Goal: Information Seeking & Learning: Find specific fact

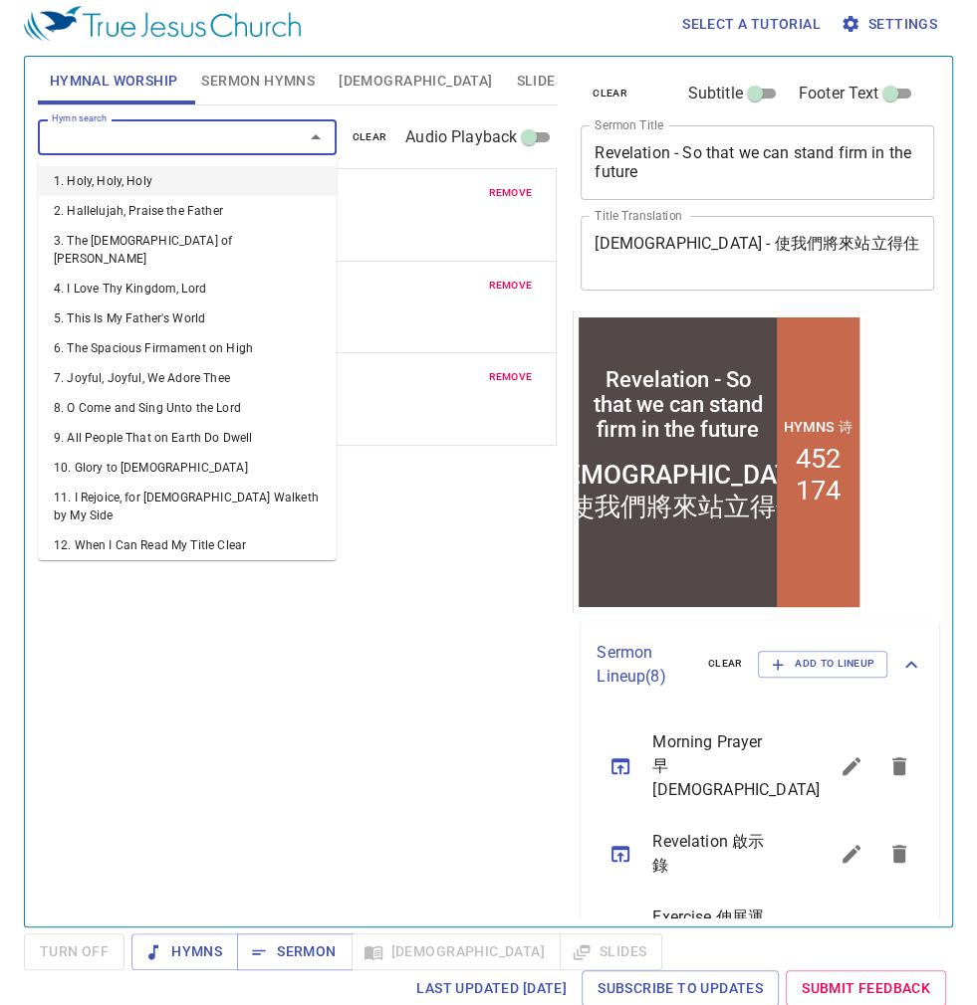
click at [170, 139] on input "Hymn search" at bounding box center [158, 136] width 228 height 23
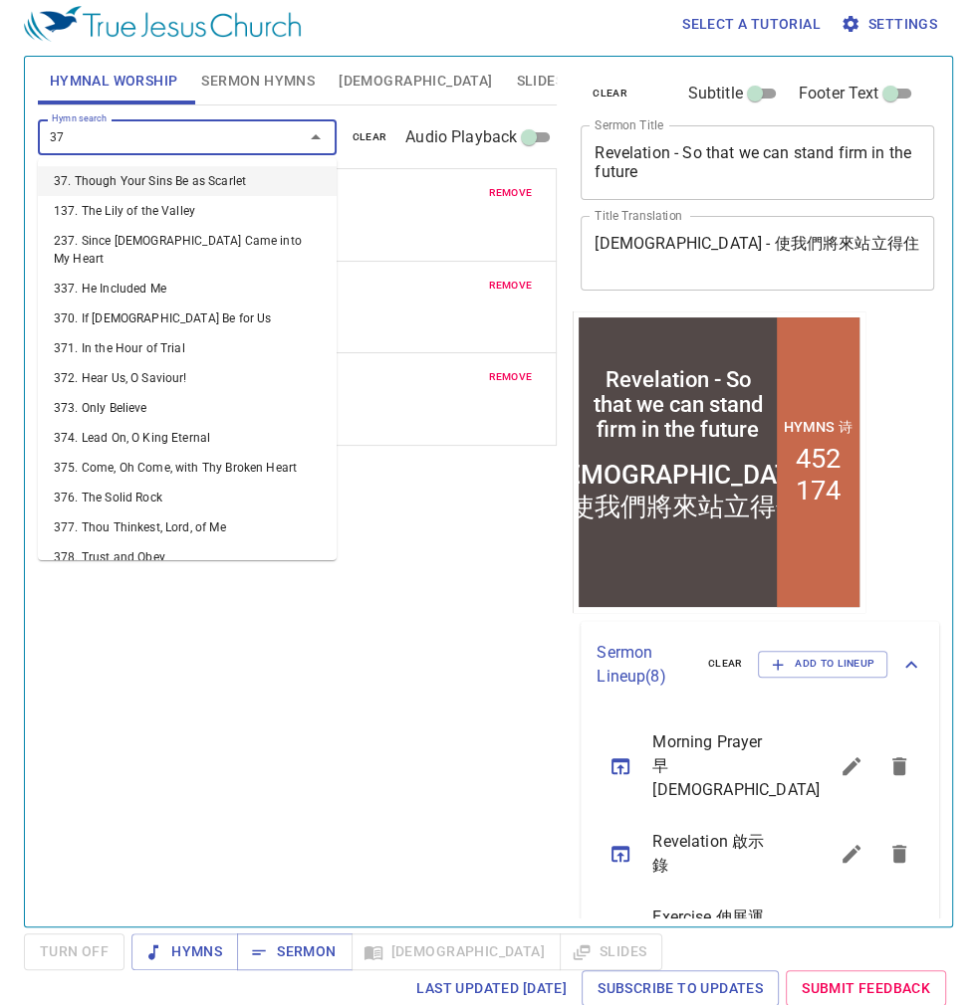
type input "379"
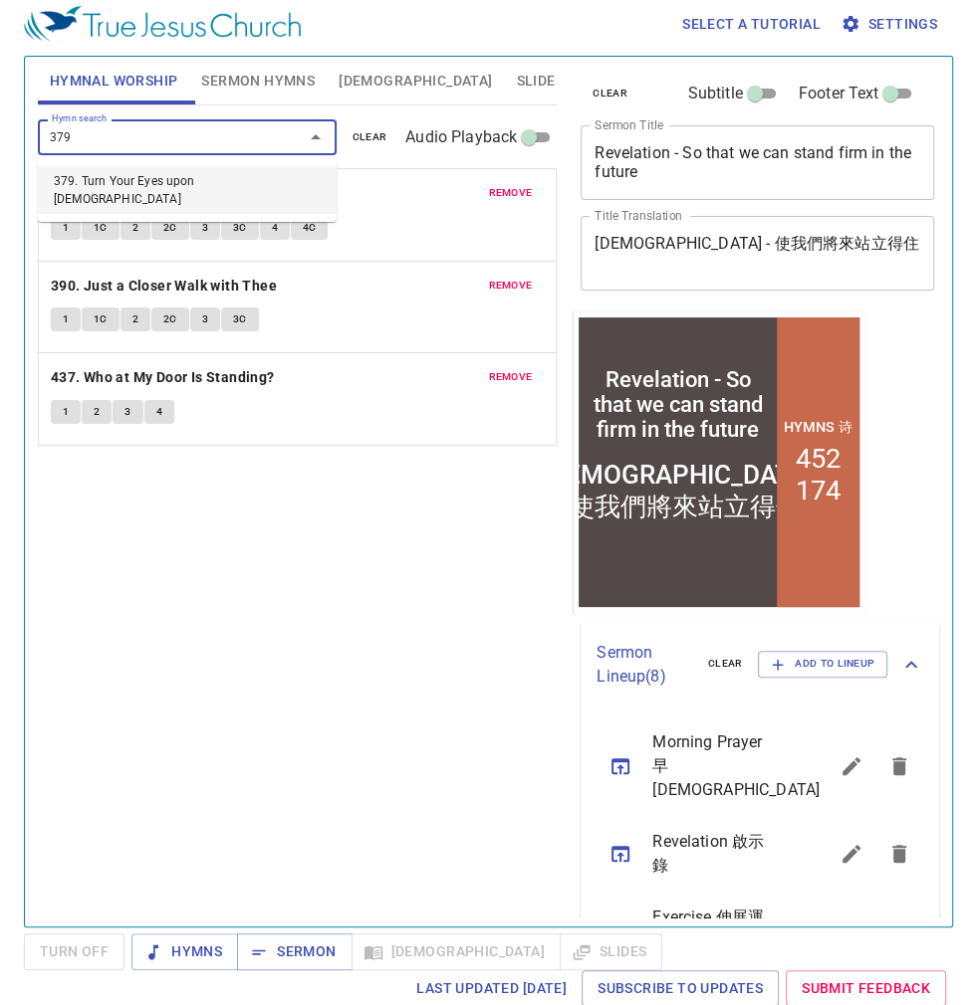
click at [76, 179] on li "379. Turn Your Eyes upon [DEMOGRAPHIC_DATA]" at bounding box center [187, 190] width 299 height 48
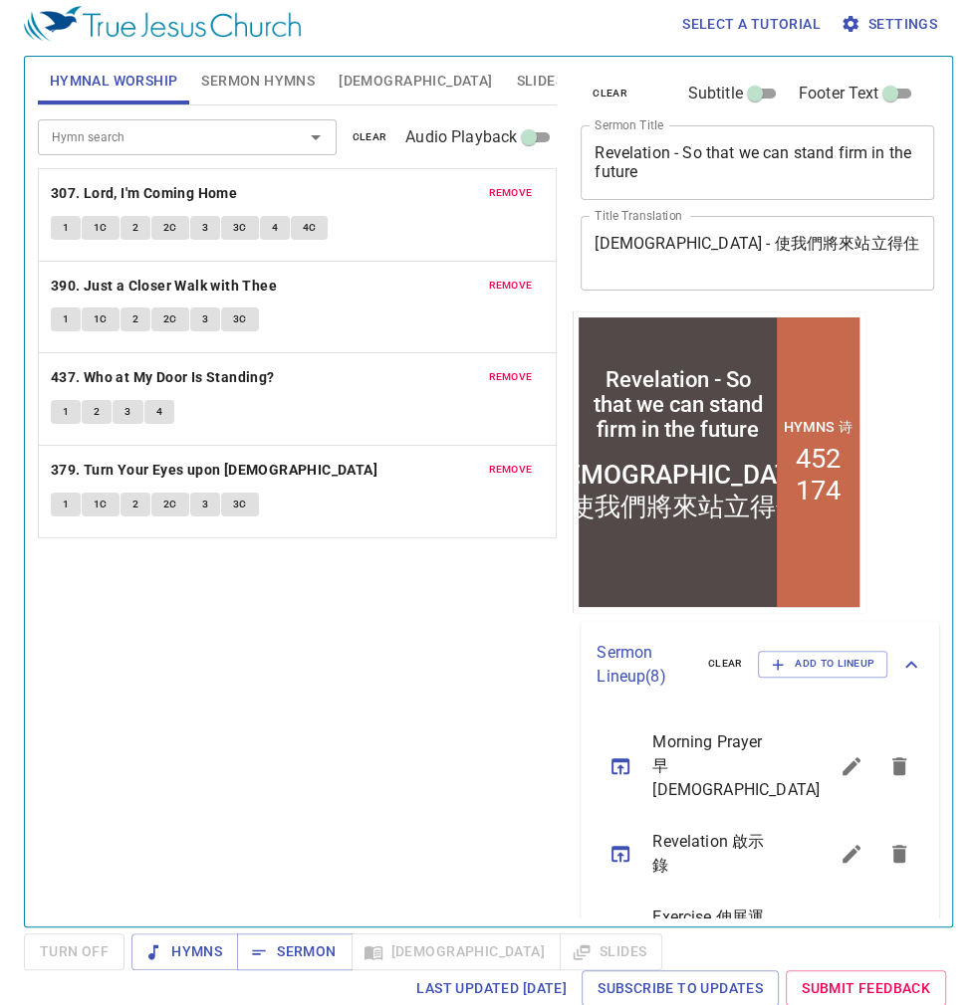
click at [138, 656] on div "Hymn search Hymn search clear Audio Playback remove 307. Lord, I'm Coming Home …" at bounding box center [297, 508] width 519 height 804
click at [617, 759] on icon "sermon lineup list" at bounding box center [620, 767] width 18 height 16
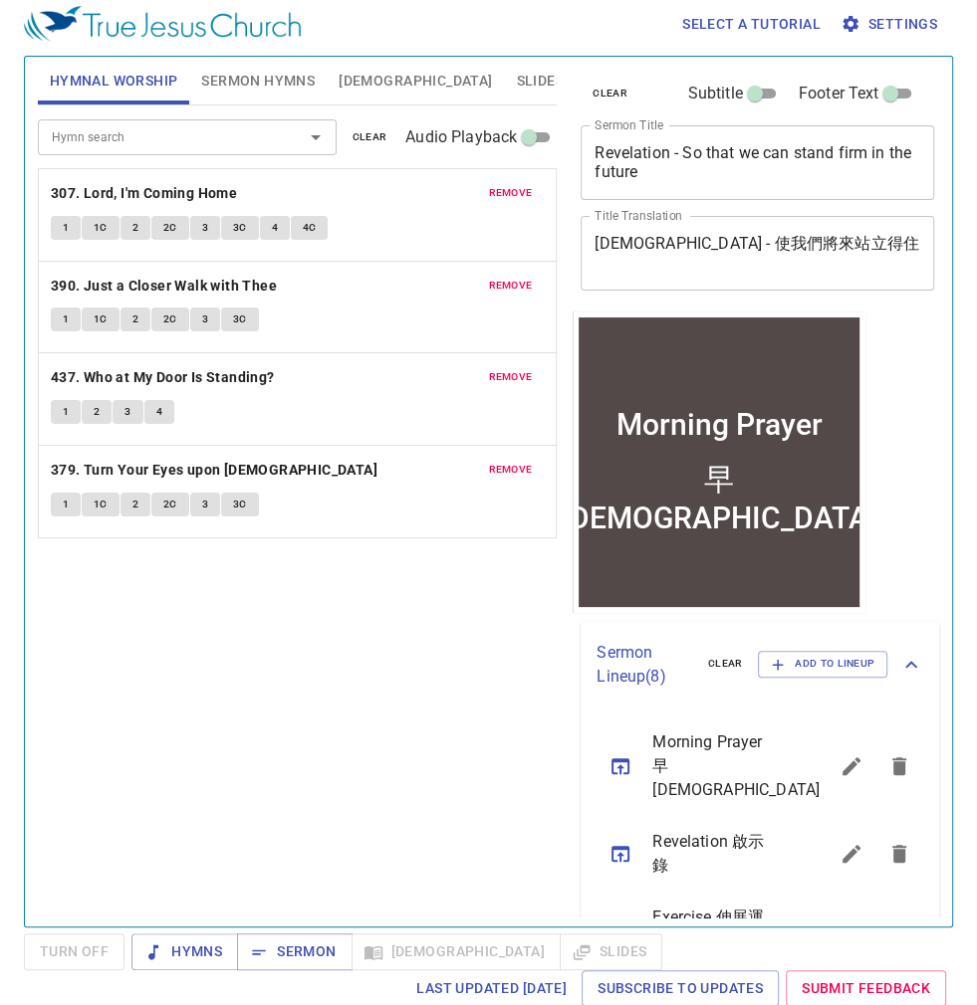
click at [617, 759] on icon "sermon lineup list" at bounding box center [620, 767] width 18 height 16
click at [621, 755] on icon "sermon lineup list" at bounding box center [620, 767] width 24 height 24
click at [680, 550] on div at bounding box center [718, 577] width 281 height 58
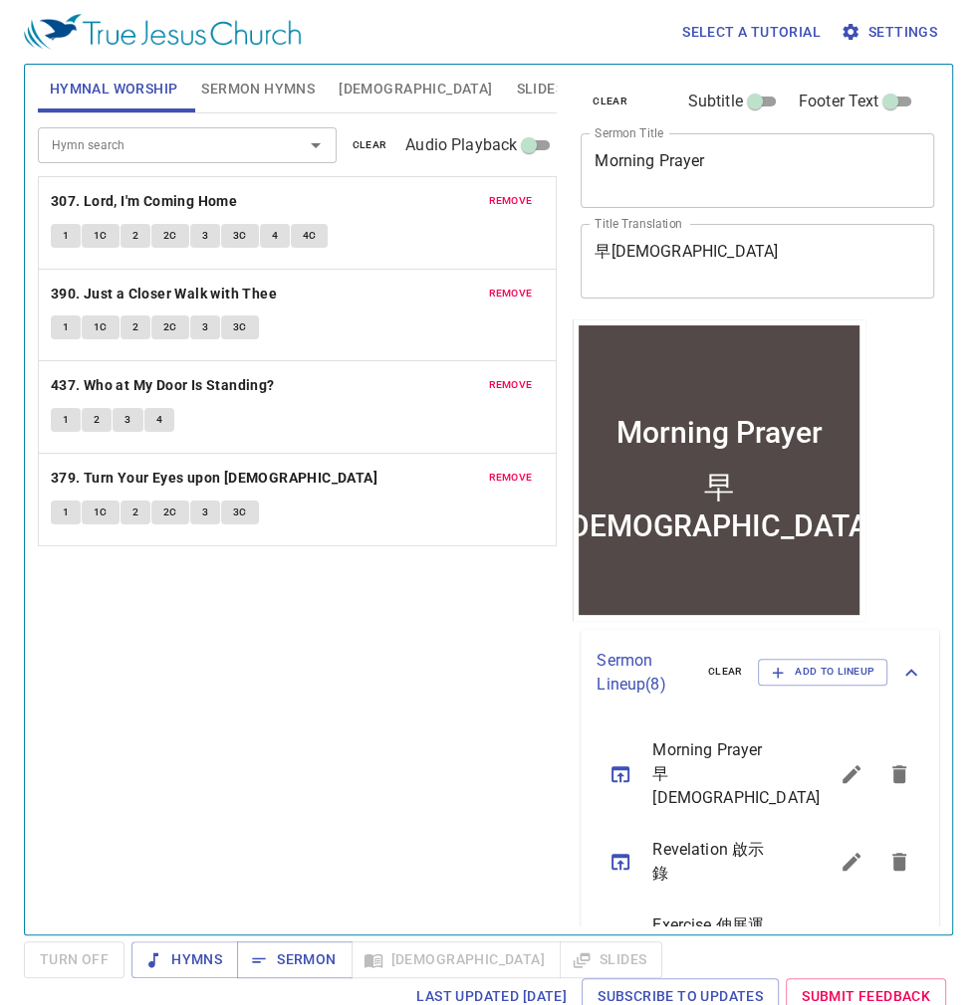
click at [783, 545] on div "早[DEMOGRAPHIC_DATA]" at bounding box center [718, 506] width 281 height 102
click at [502, 198] on span "remove" at bounding box center [510, 201] width 44 height 18
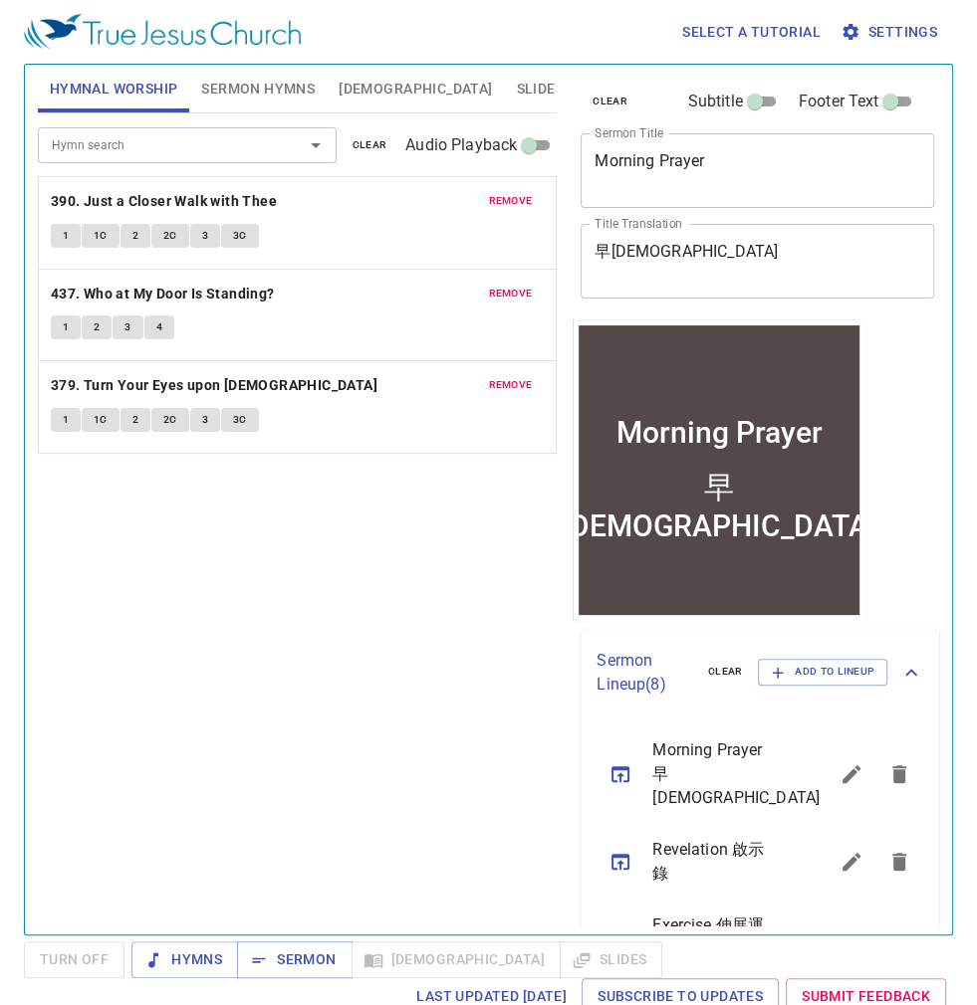
click at [502, 198] on span "remove" at bounding box center [510, 201] width 44 height 18
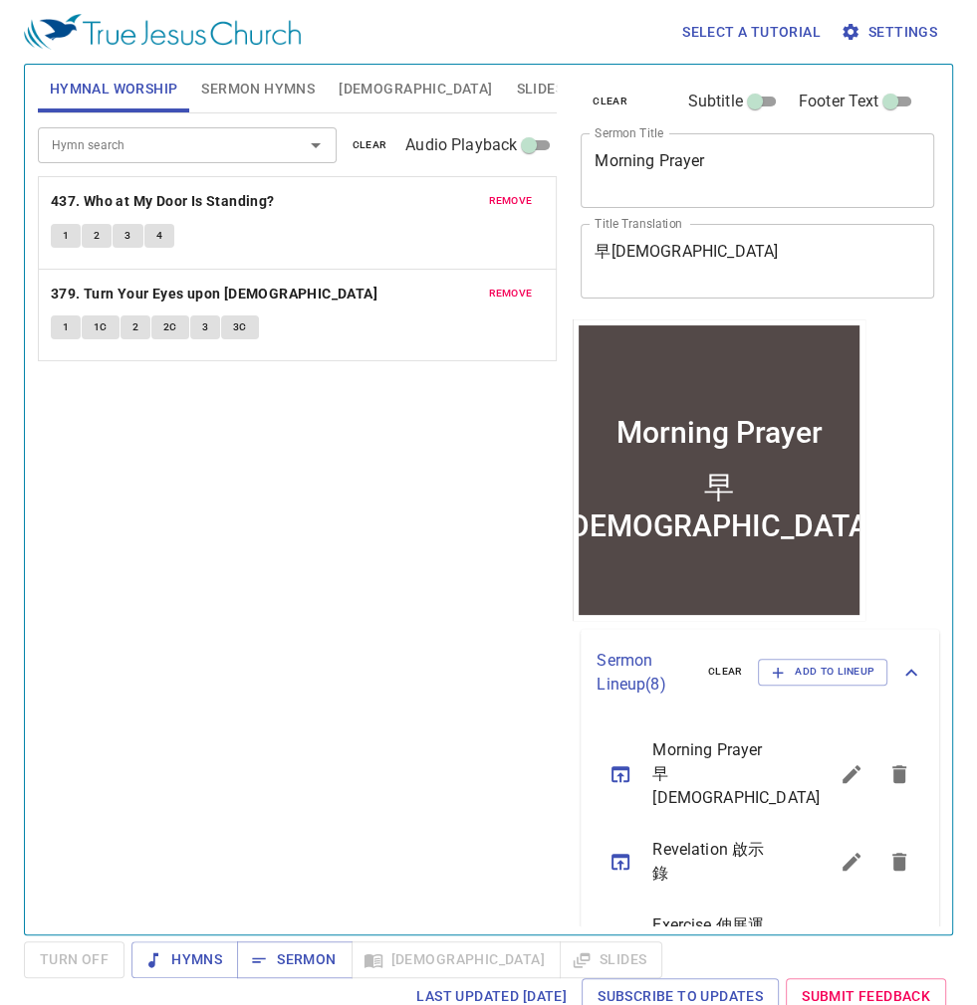
click at [502, 198] on span "remove" at bounding box center [510, 201] width 44 height 18
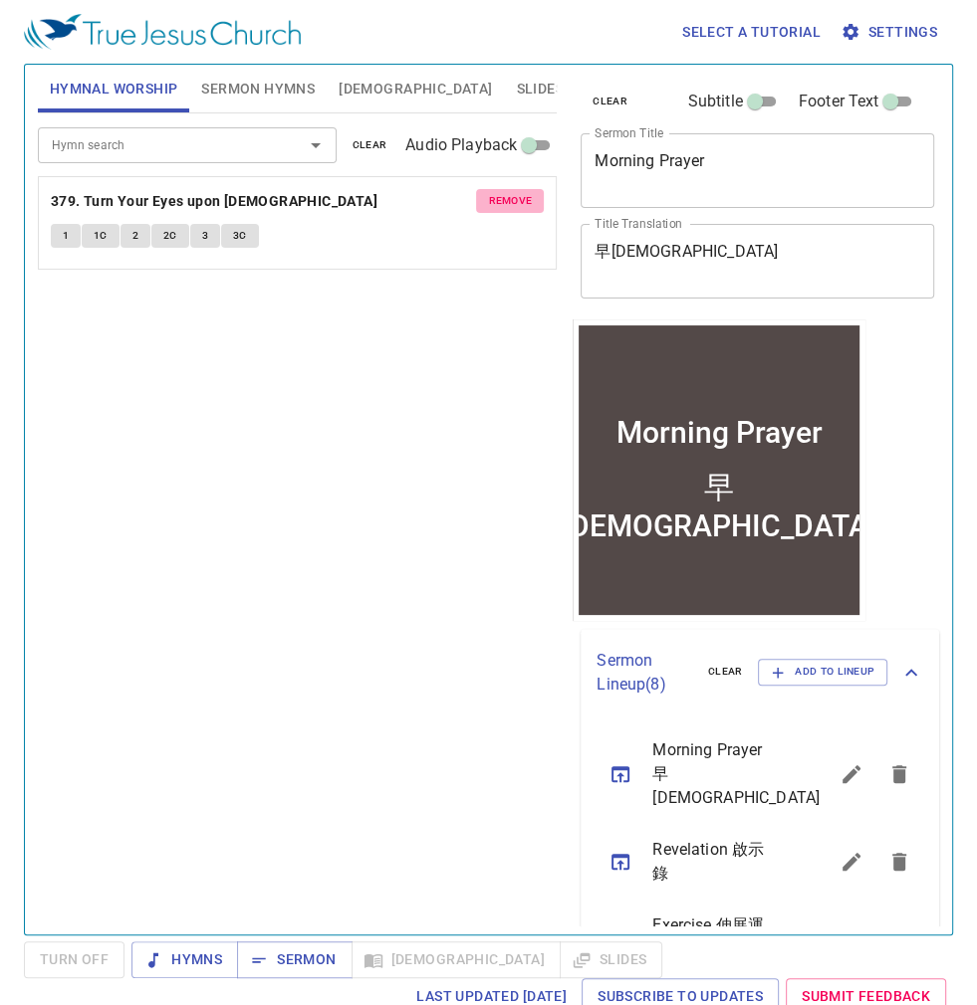
click at [502, 198] on span "remove" at bounding box center [510, 201] width 44 height 18
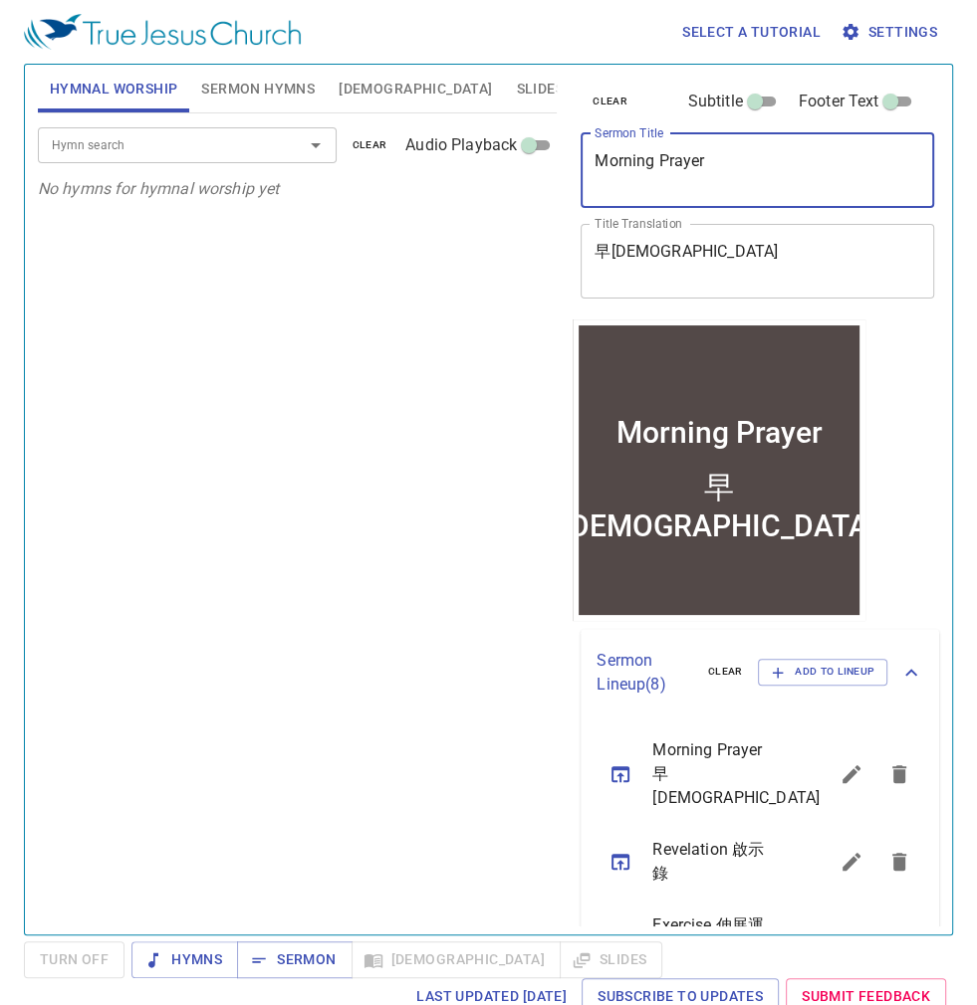
click at [784, 167] on textarea "Morning Prayer" at bounding box center [757, 170] width 326 height 38
click at [768, 496] on div "早[DEMOGRAPHIC_DATA]" at bounding box center [718, 506] width 281 height 102
click at [426, 524] on div "Hymn search Hymn search clear Audio Playback No hymns for hymnal worship yet" at bounding box center [297, 515] width 519 height 804
click at [268, 381] on div "Hymn search Hymn search clear Audio Playback No hymns for hymnal worship yet" at bounding box center [297, 515] width 519 height 804
click at [378, 647] on div "Hymn search Hymn search clear Audio Playback No hymns for hymnal worship yet" at bounding box center [297, 515] width 519 height 804
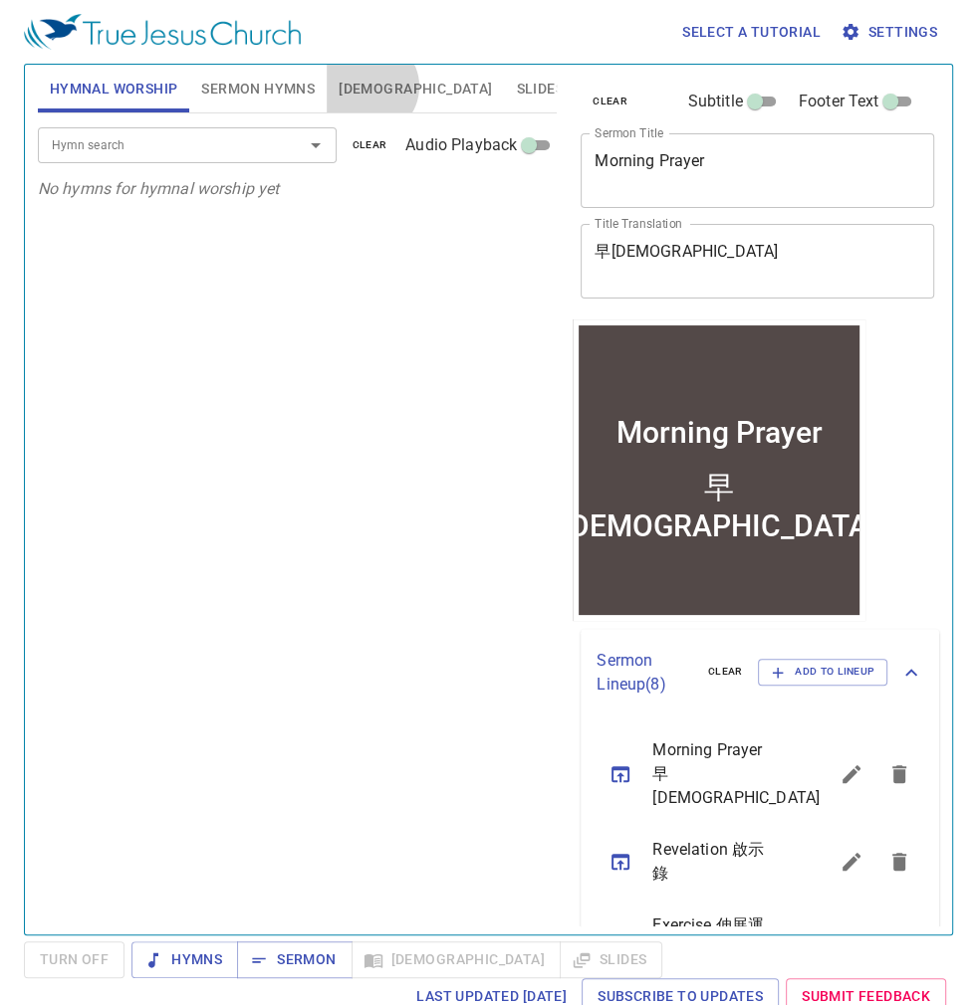
click at [368, 87] on span "Bible" at bounding box center [414, 89] width 153 height 25
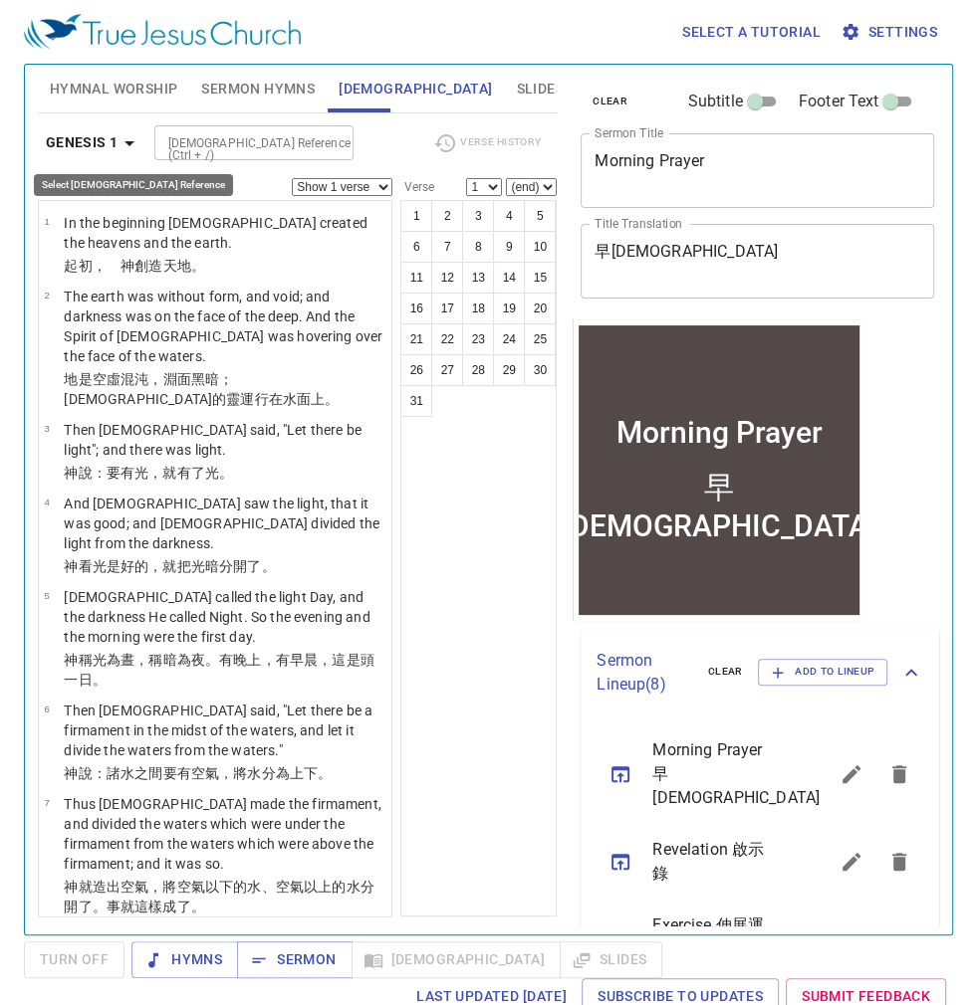
click at [129, 132] on icon "button" at bounding box center [129, 143] width 24 height 24
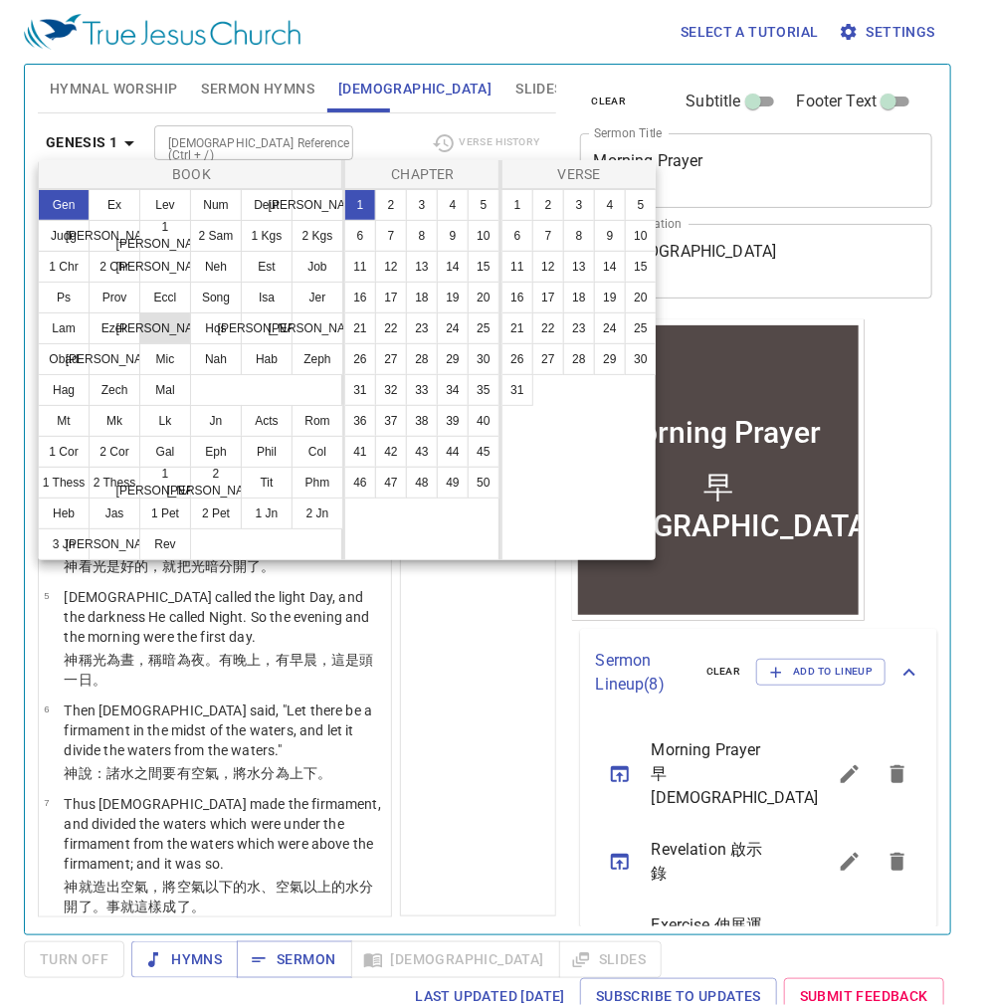
click at [155, 318] on button "Dan" at bounding box center [165, 329] width 52 height 32
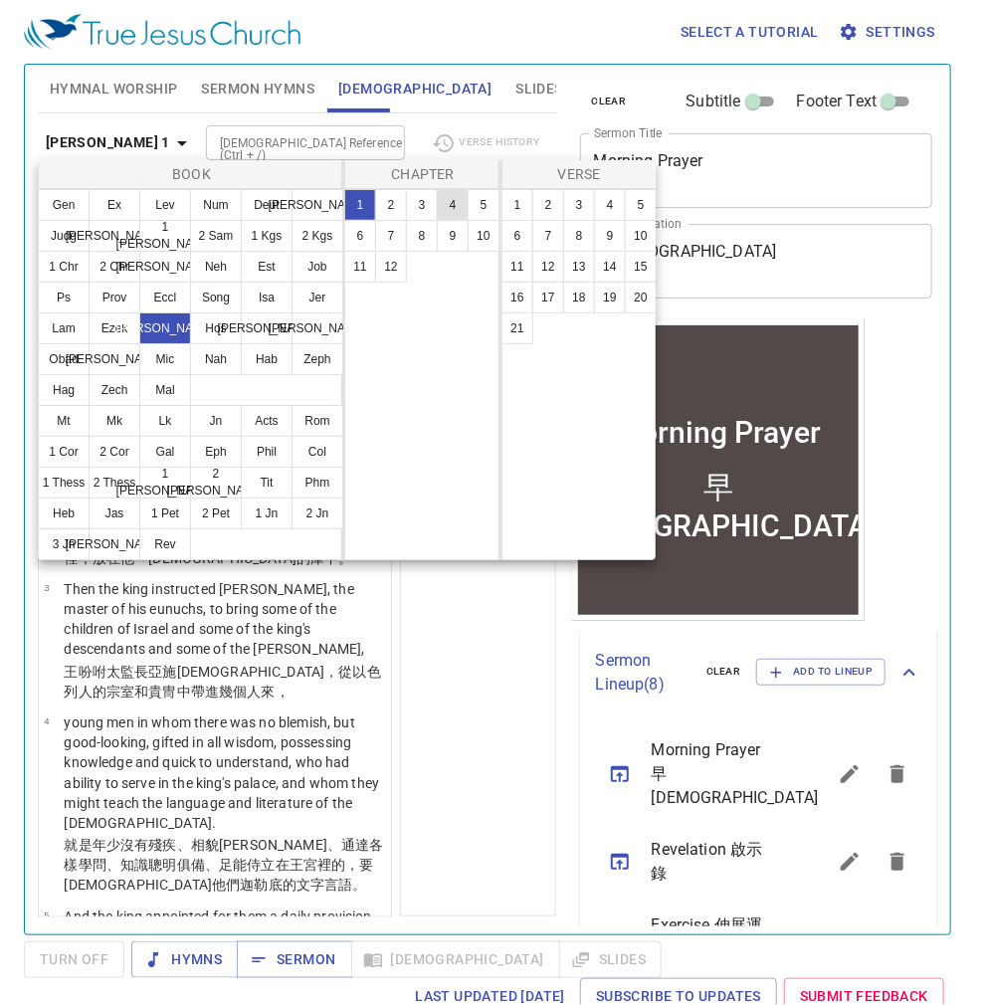
click at [454, 195] on button "4" at bounding box center [453, 205] width 32 height 32
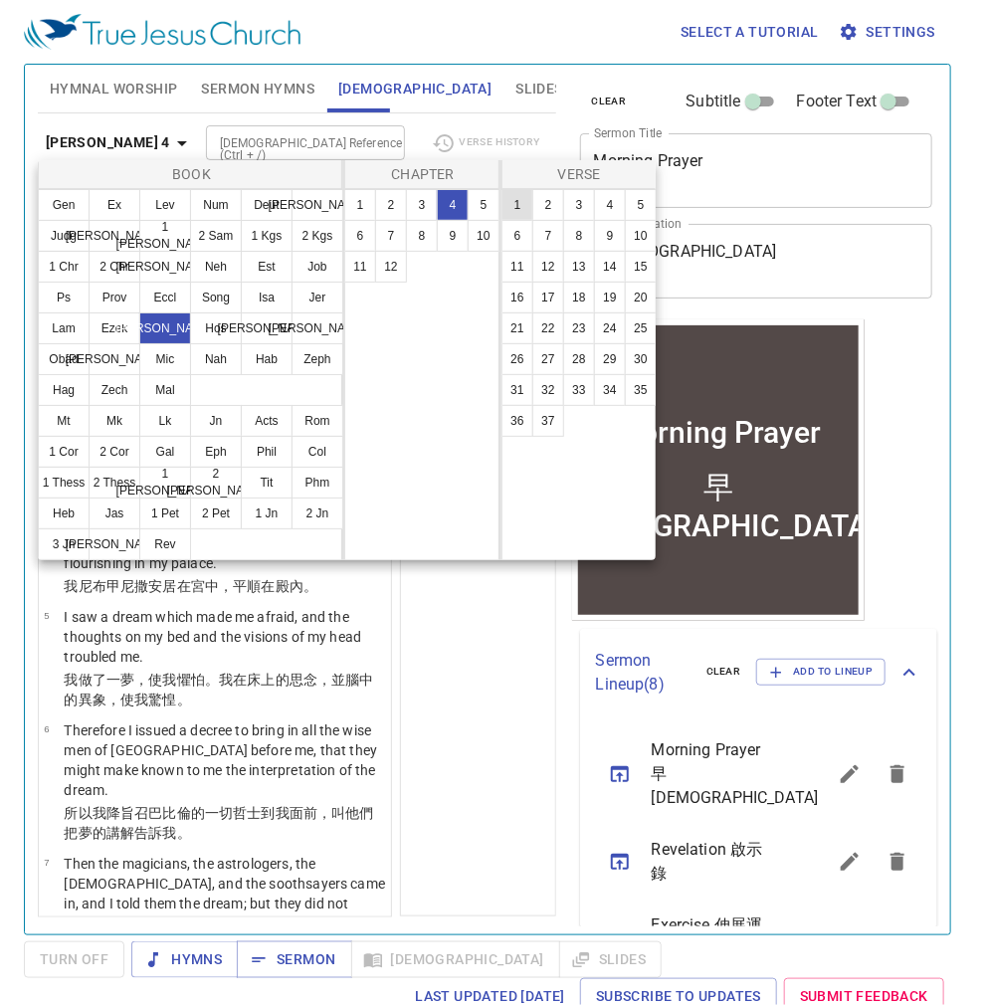
click at [518, 206] on button "1" at bounding box center [518, 205] width 32 height 32
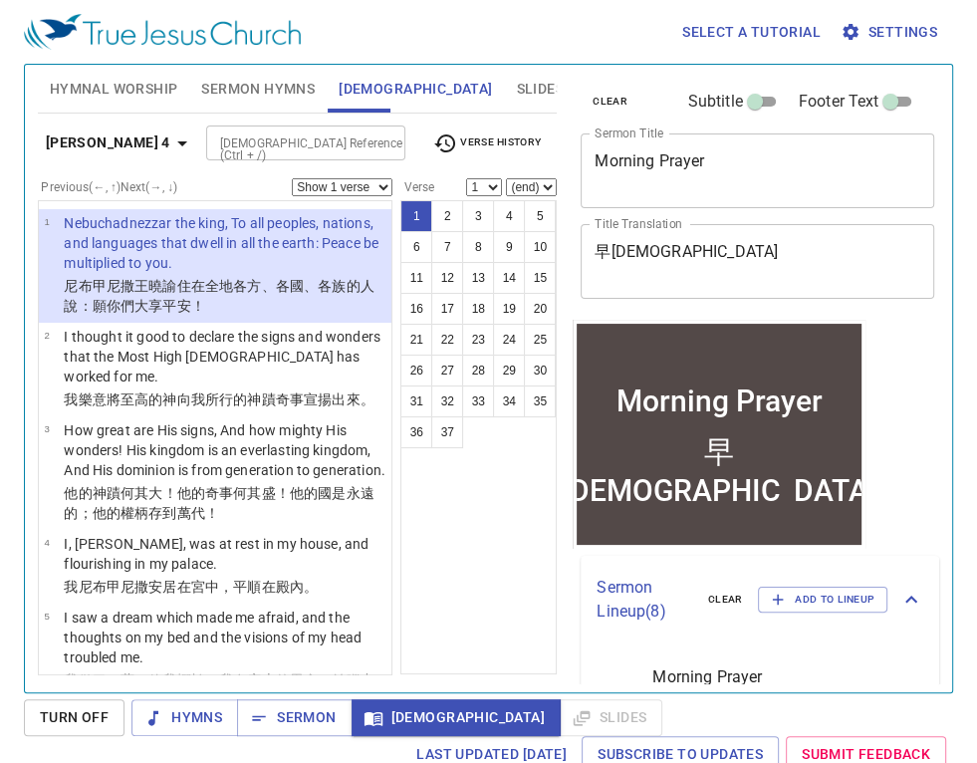
click at [382, 184] on select "Show 1 verse Show 2 verses Show 3 verses Show 4 verses Show 5 verses" at bounding box center [342, 187] width 101 height 18
select select "3"
click at [292, 178] on select "Show 1 verse Show 2 verses Show 3 verses Show 4 verses Show 5 verses" at bounding box center [342, 187] width 101 height 18
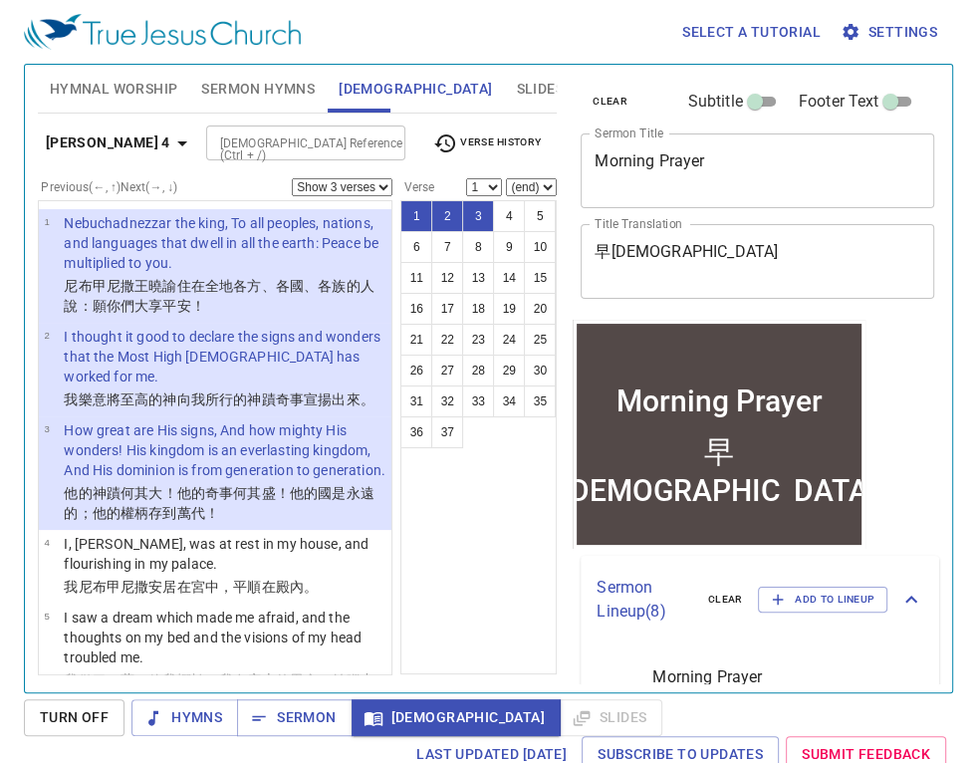
click at [446, 549] on div "1 2 3 4 5 6 7 8 9 10 11 12 13 14 15 16 17 18 19 20 21 22 23 24 25 26 27 28 29 3…" at bounding box center [478, 437] width 156 height 474
click at [443, 210] on button "2" at bounding box center [447, 216] width 32 height 32
select select "2"
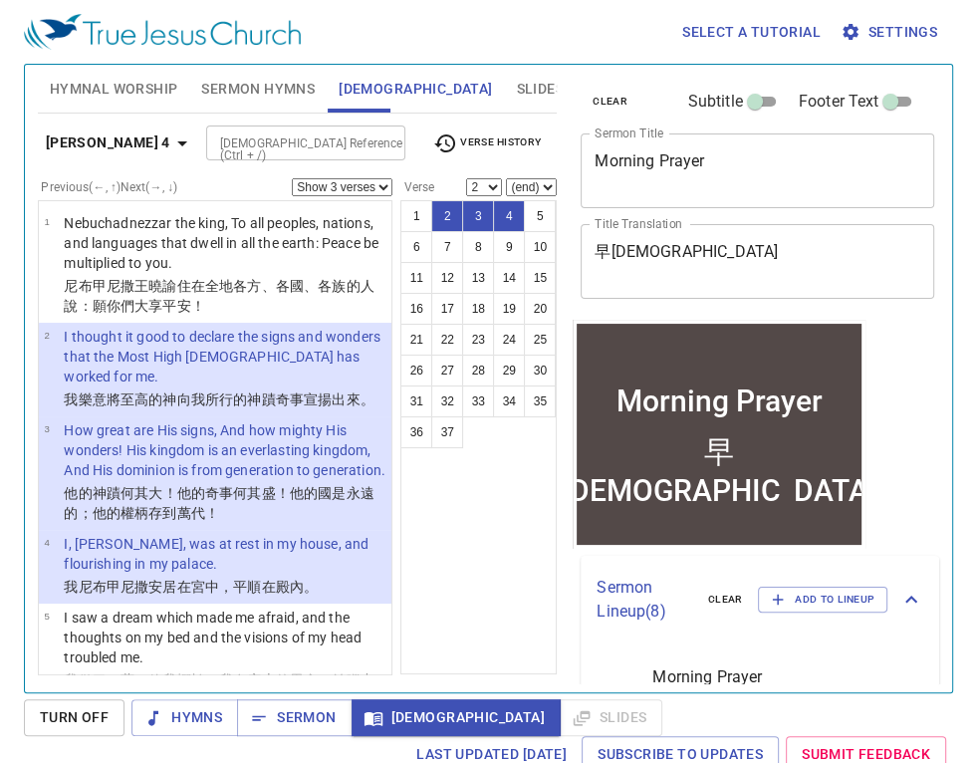
click at [377, 181] on select "Show 1 verse Show 2 verses Show 3 verses Show 4 verses Show 5 verses" at bounding box center [342, 187] width 101 height 18
select select "1"
click at [292, 178] on select "Show 1 verse Show 2 verses Show 3 verses Show 4 verses Show 5 verses" at bounding box center [342, 187] width 101 height 18
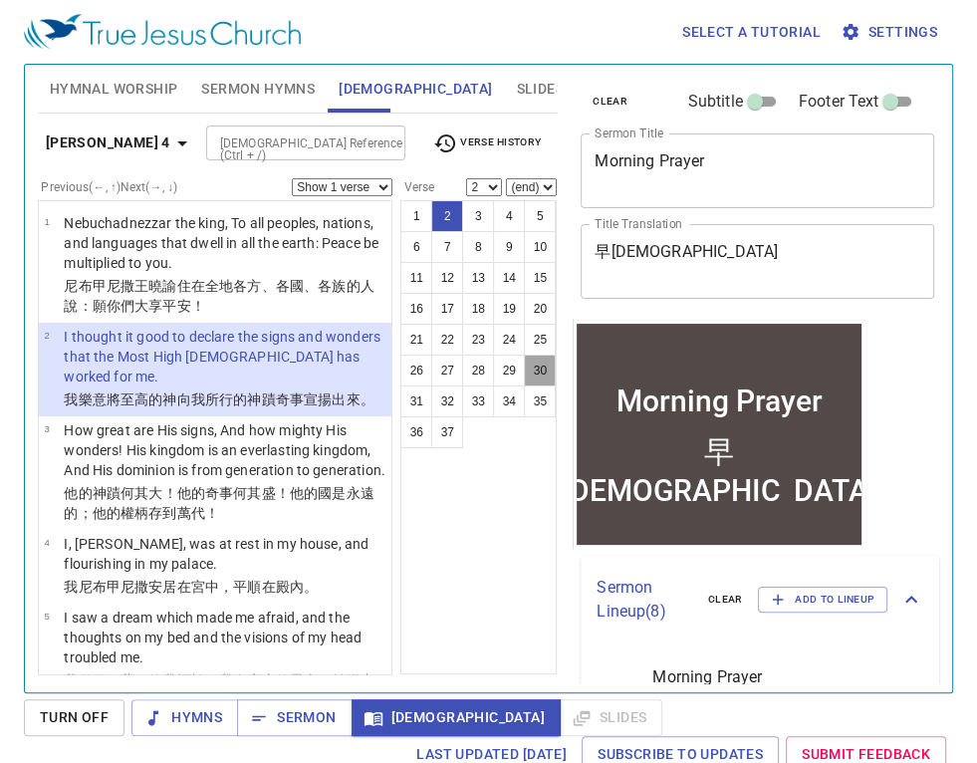
click at [530, 369] on button "30" at bounding box center [540, 370] width 32 height 32
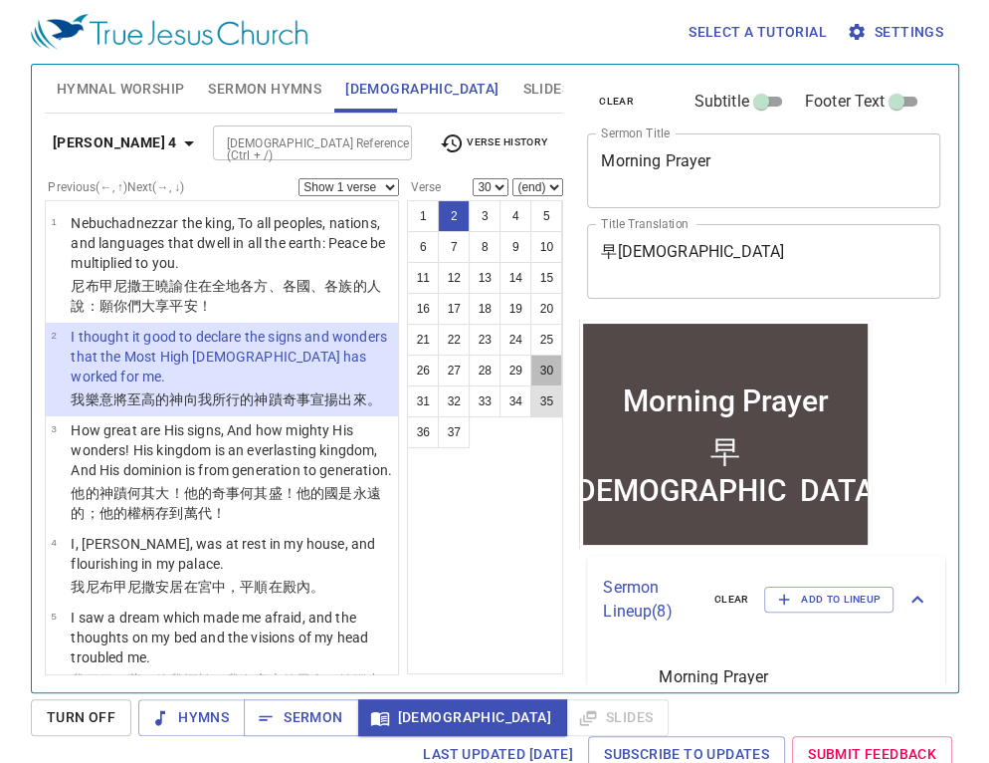
scroll to position [3947, 0]
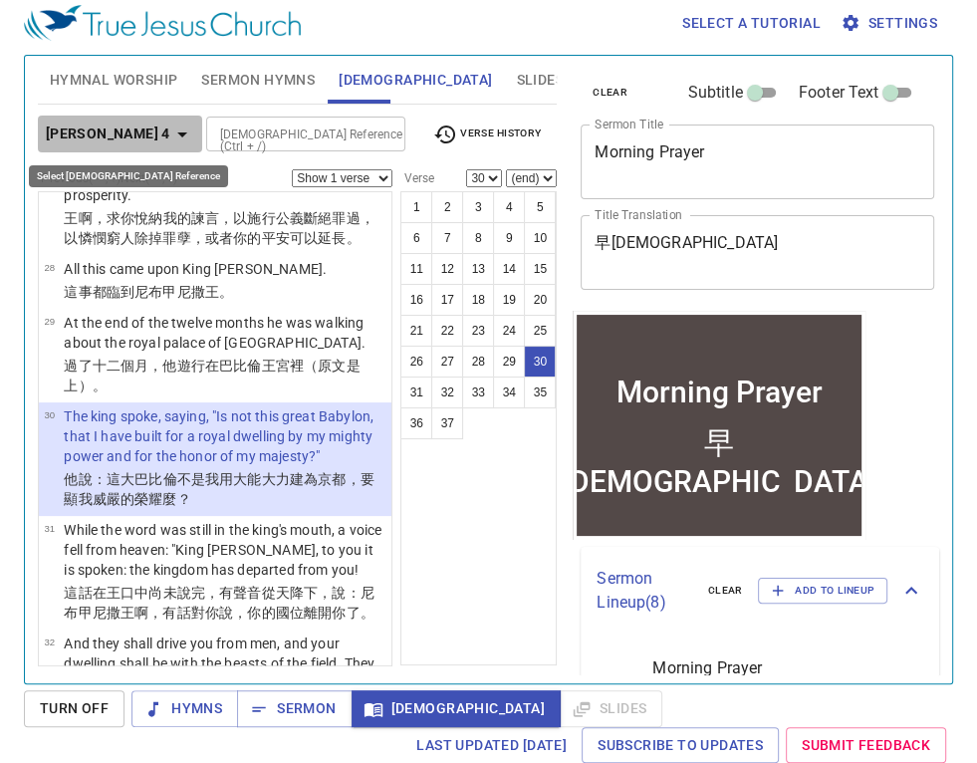
click at [170, 126] on icon "button" at bounding box center [182, 134] width 24 height 24
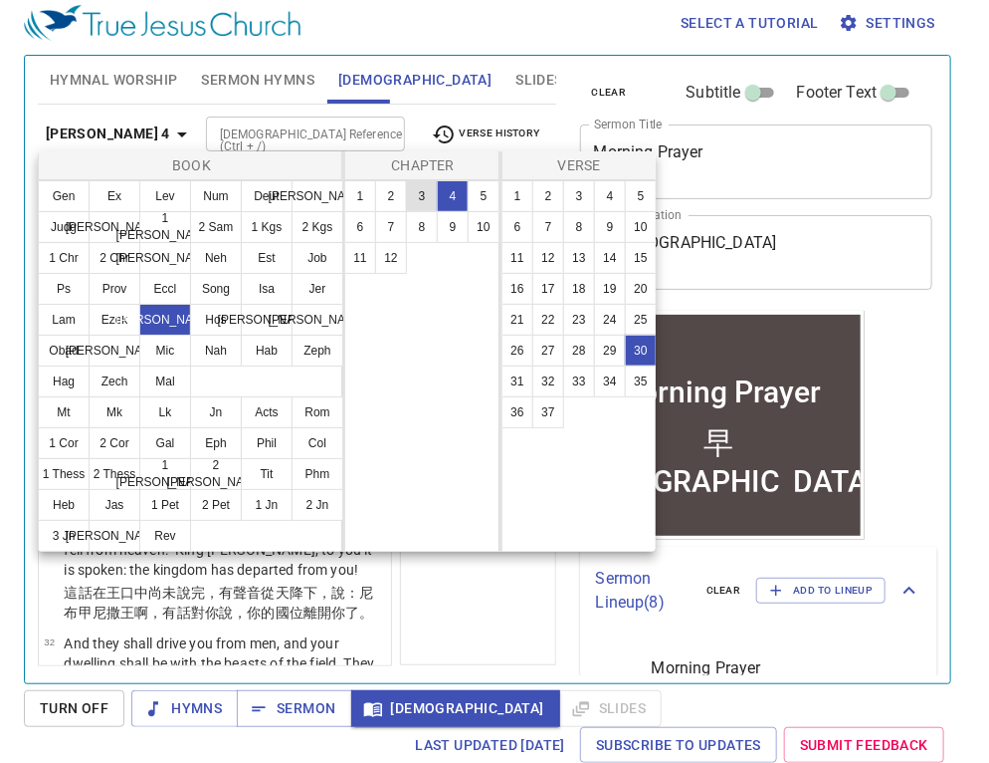
click at [423, 195] on button "3" at bounding box center [422, 196] width 32 height 32
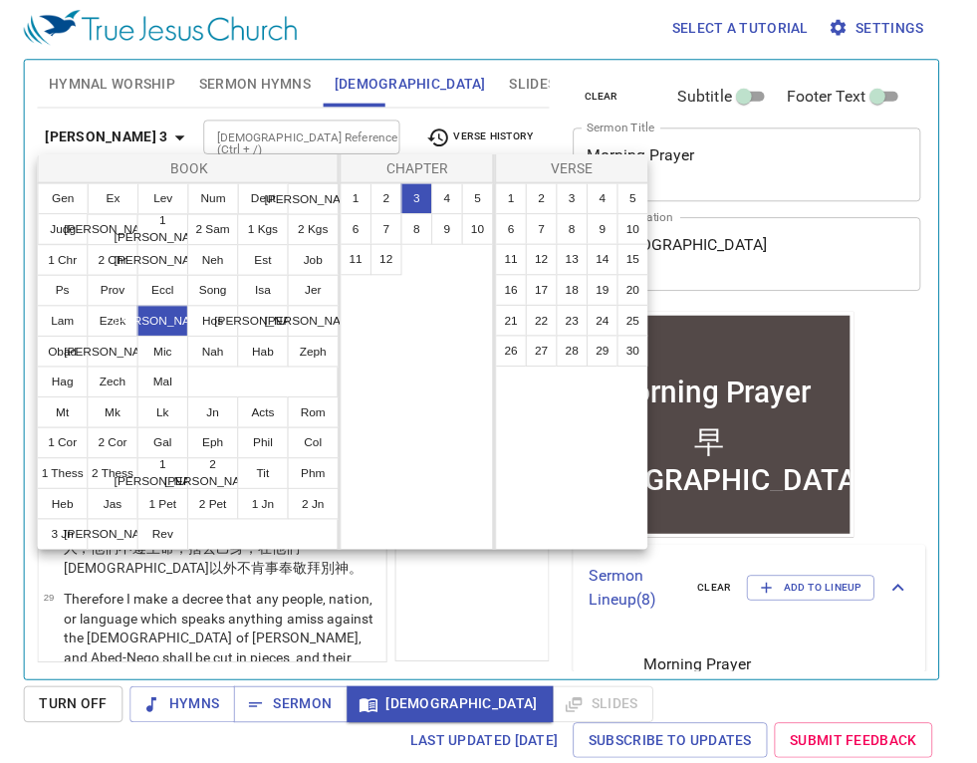
scroll to position [0, 0]
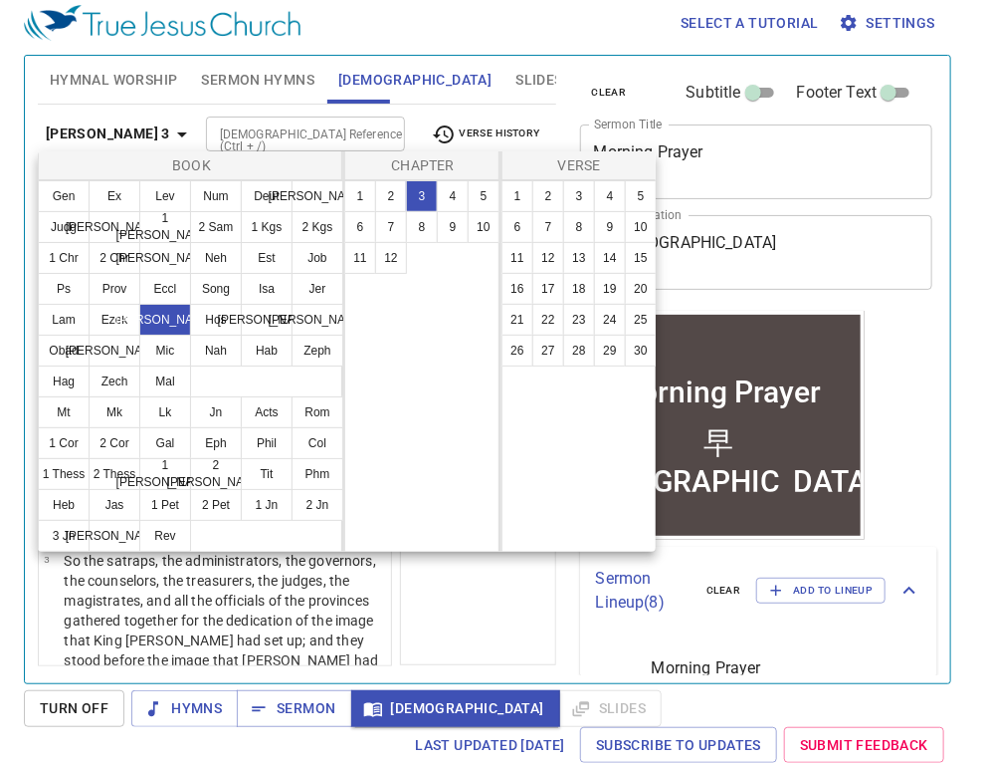
click at [419, 187] on button "3" at bounding box center [422, 196] width 32 height 32
click at [647, 251] on button "15" at bounding box center [641, 258] width 32 height 32
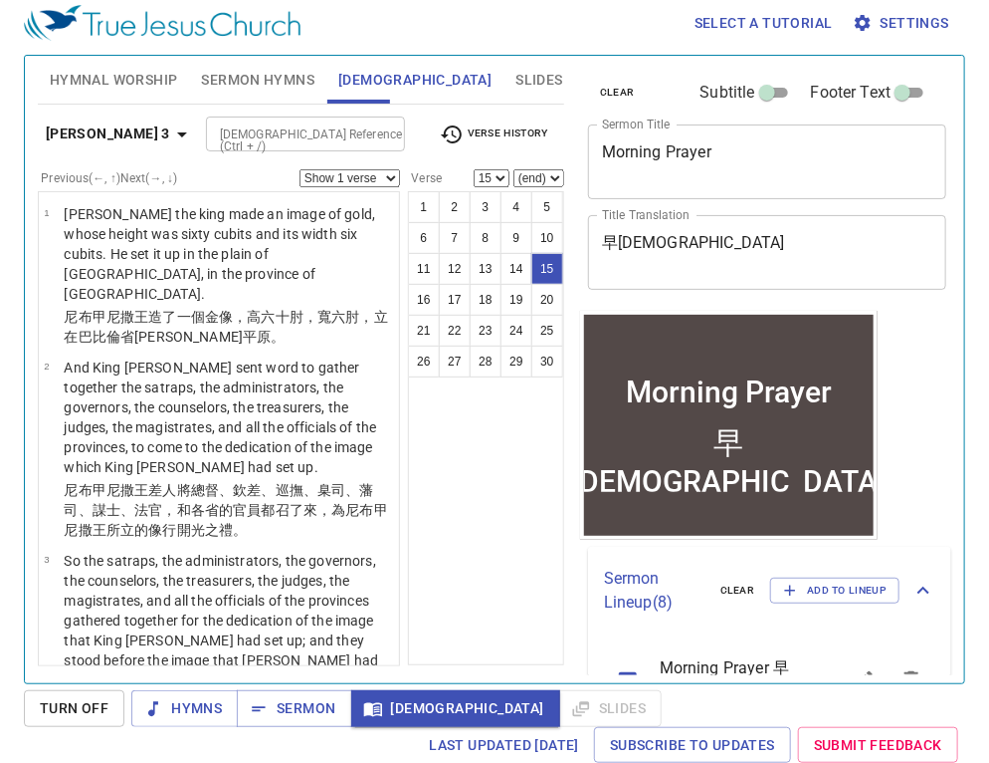
scroll to position [1925, 0]
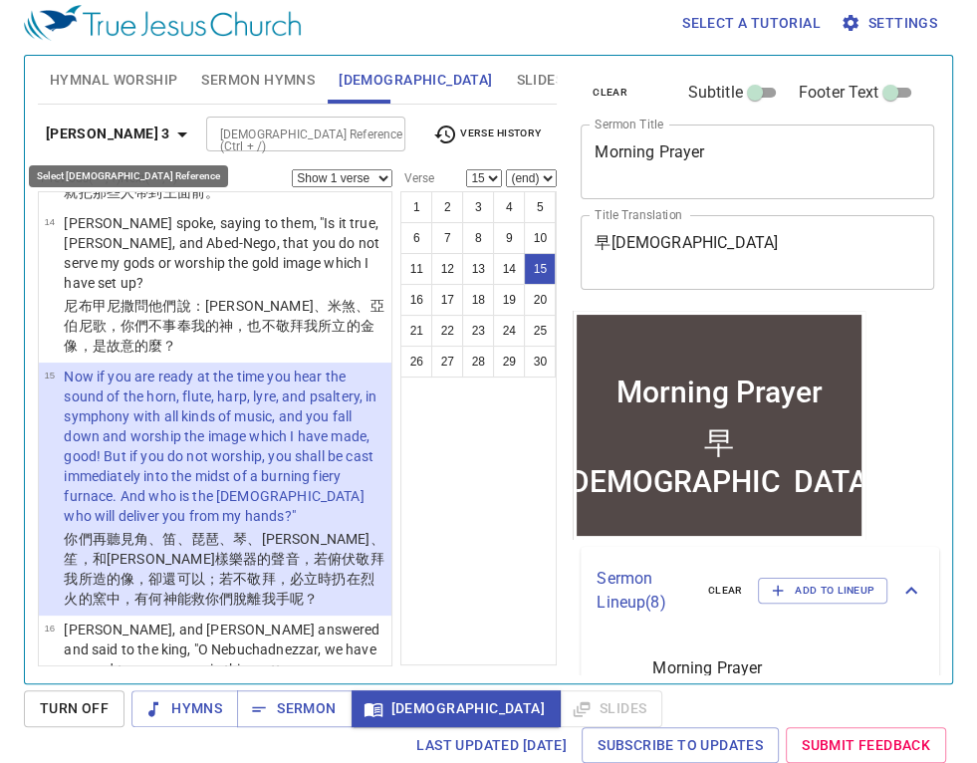
click at [170, 127] on icon "button" at bounding box center [182, 134] width 24 height 24
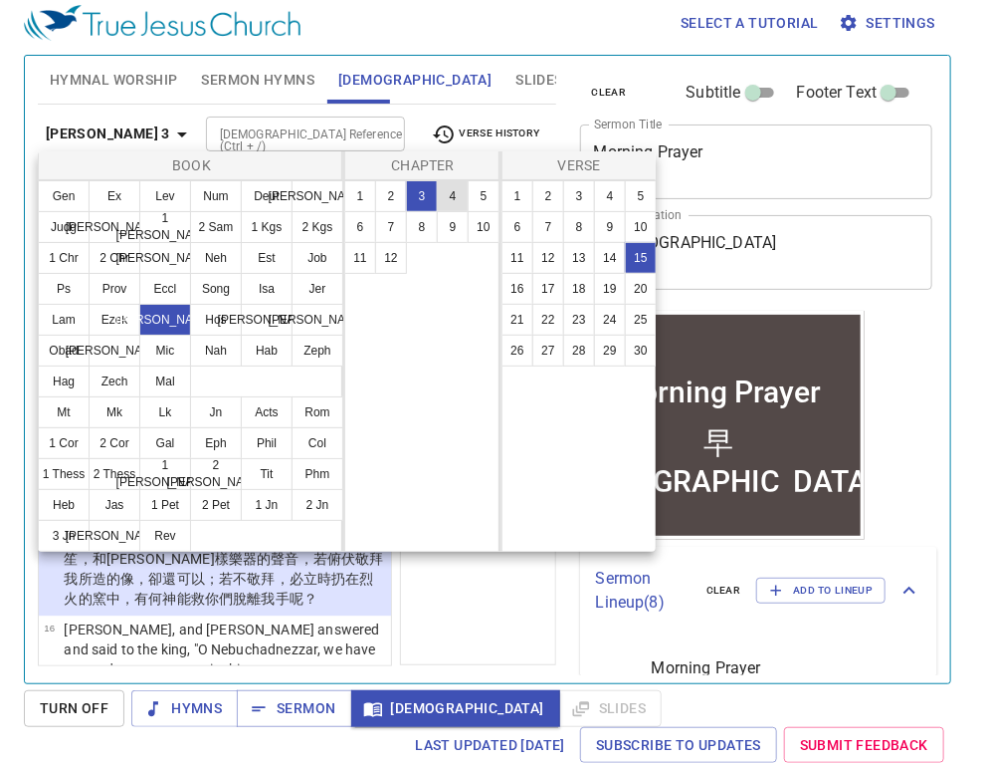
click at [452, 195] on button "4" at bounding box center [453, 196] width 32 height 32
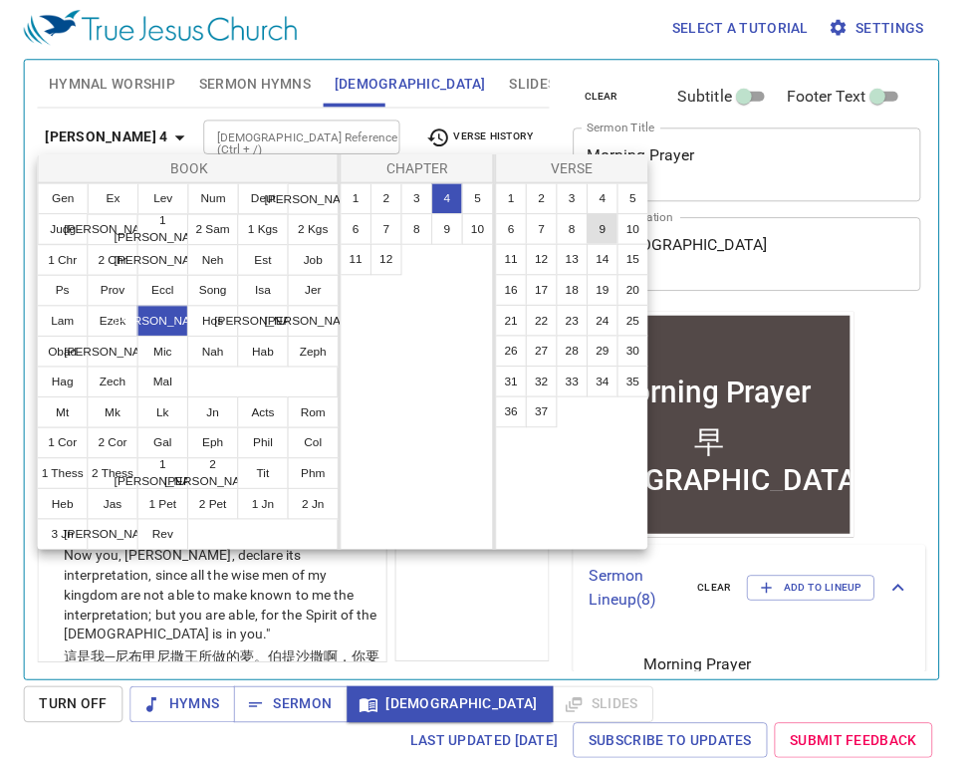
scroll to position [0, 0]
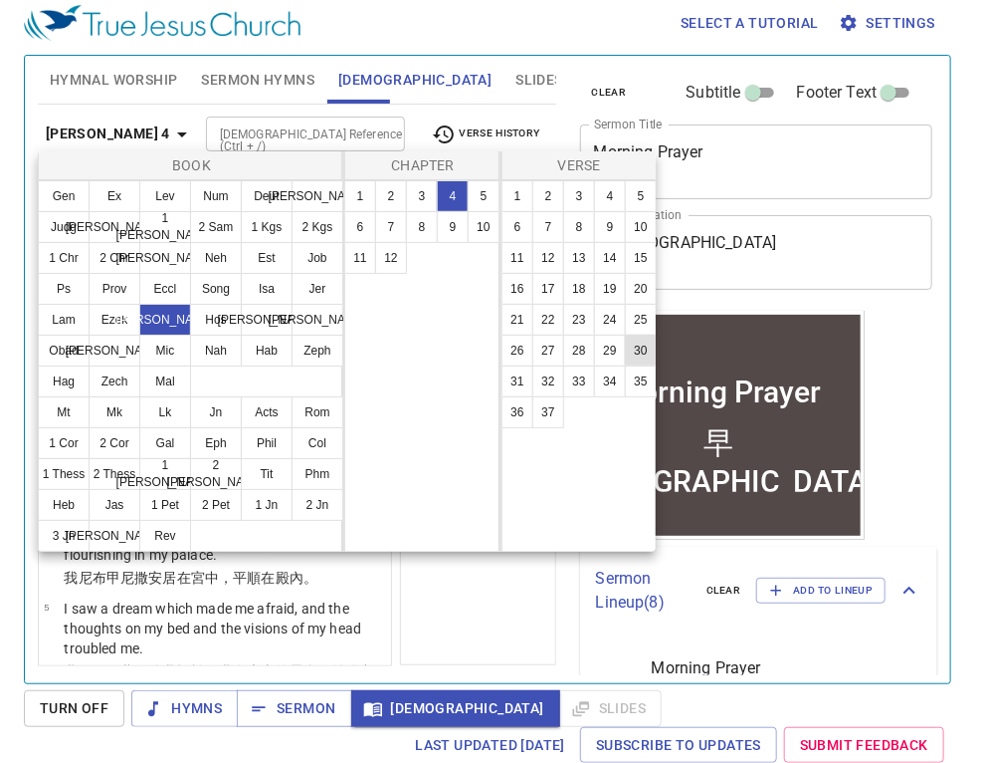
click at [645, 354] on button "30" at bounding box center [641, 350] width 32 height 32
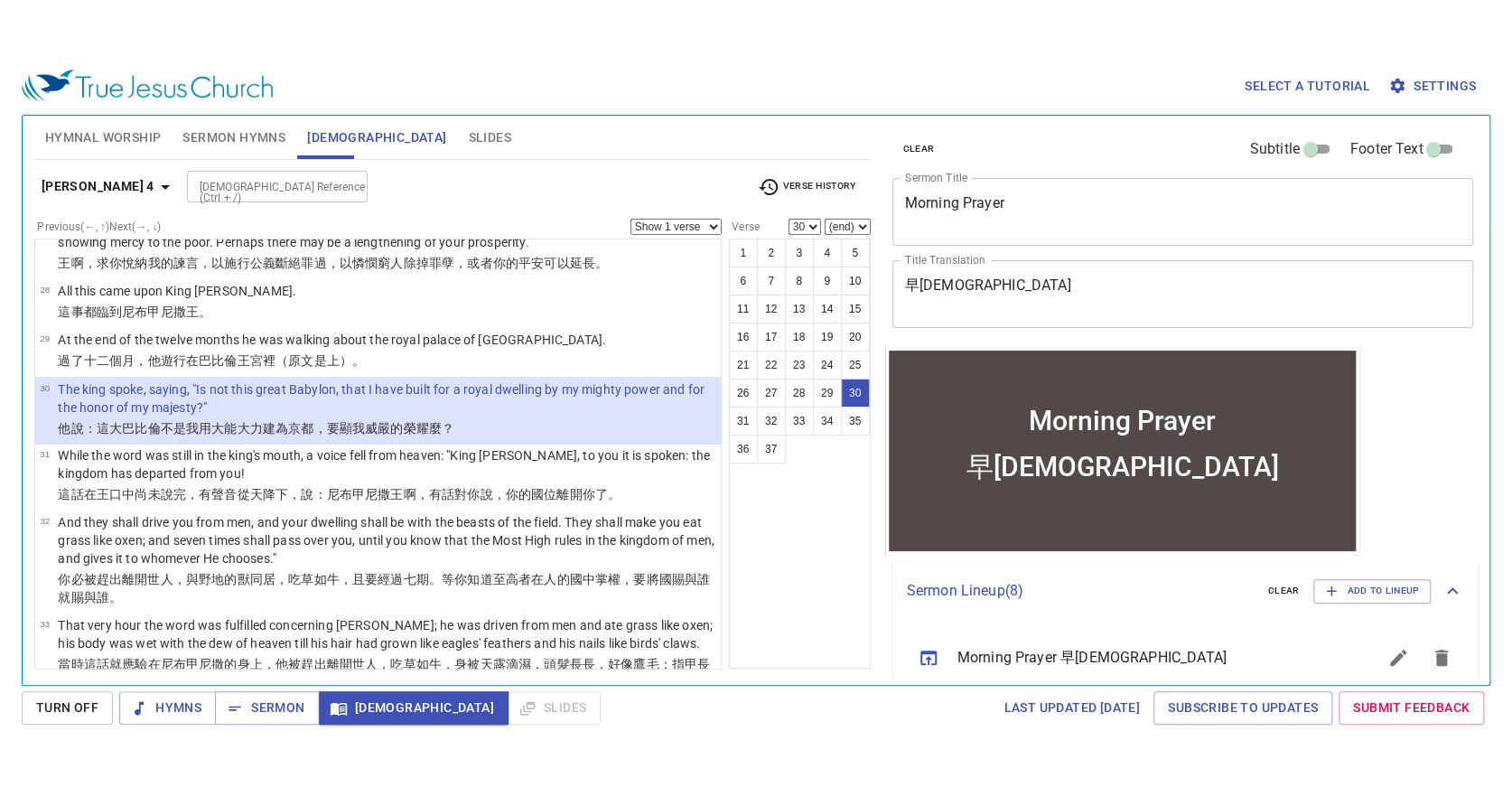
scroll to position [1991, 0]
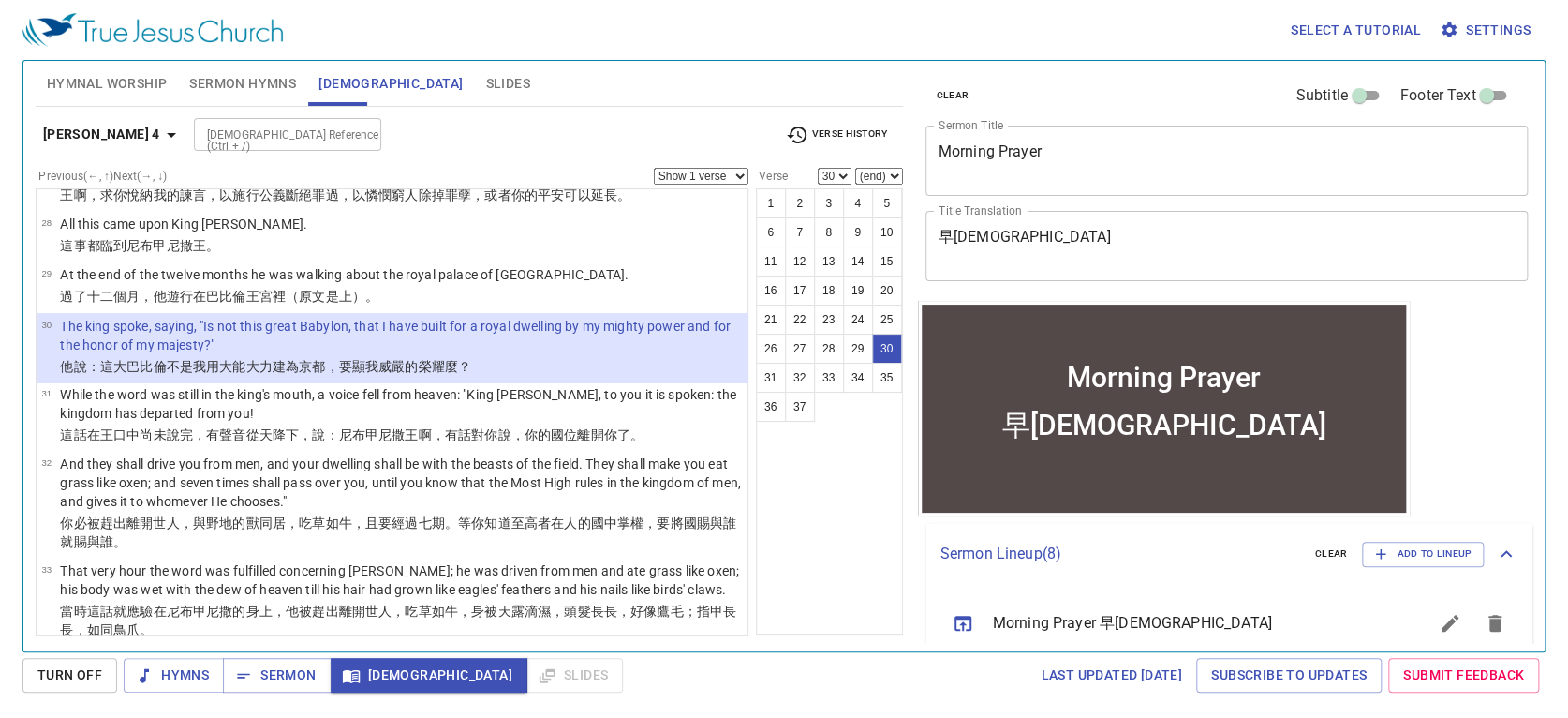
click at [856, 516] on div "1 2 3 4 5 6 7 8 9 10 11 12 13 14 15 16 17 18 19 20 21 22 23 24 25 26 27 28 29 3…" at bounding box center [829, 411] width 147 height 446
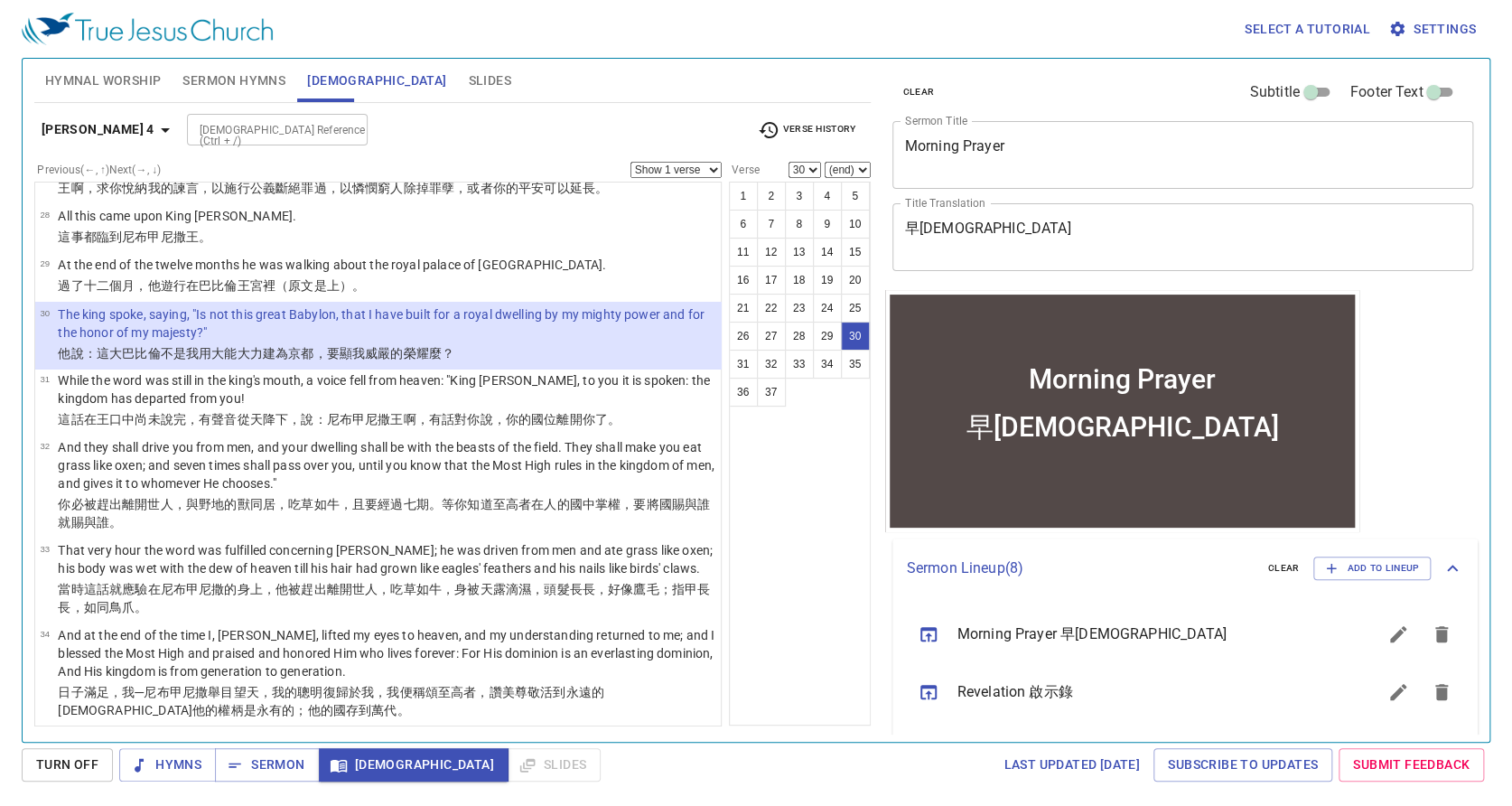
click at [812, 589] on div "1 2 3 4 5 6 7 8 9 10 11 12 13 14 15 16 17 18 19 20 21 22 23 24 25 26 27 28 29 3…" at bounding box center [800, 453] width 142 height 544
click at [154, 127] on icon "button" at bounding box center [165, 130] width 22 height 22
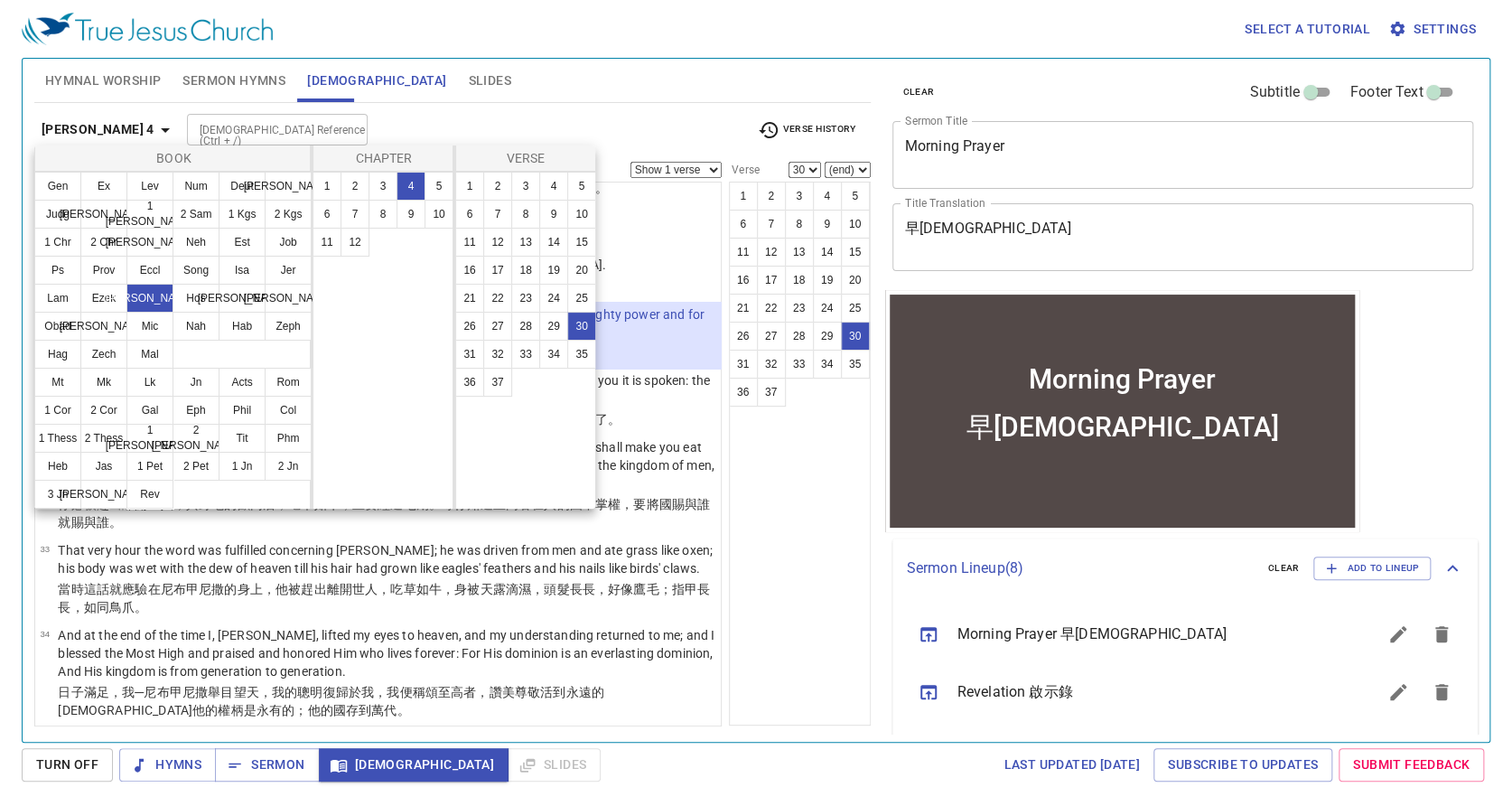
click at [356, 119] on div at bounding box center [756, 403] width 1512 height 806
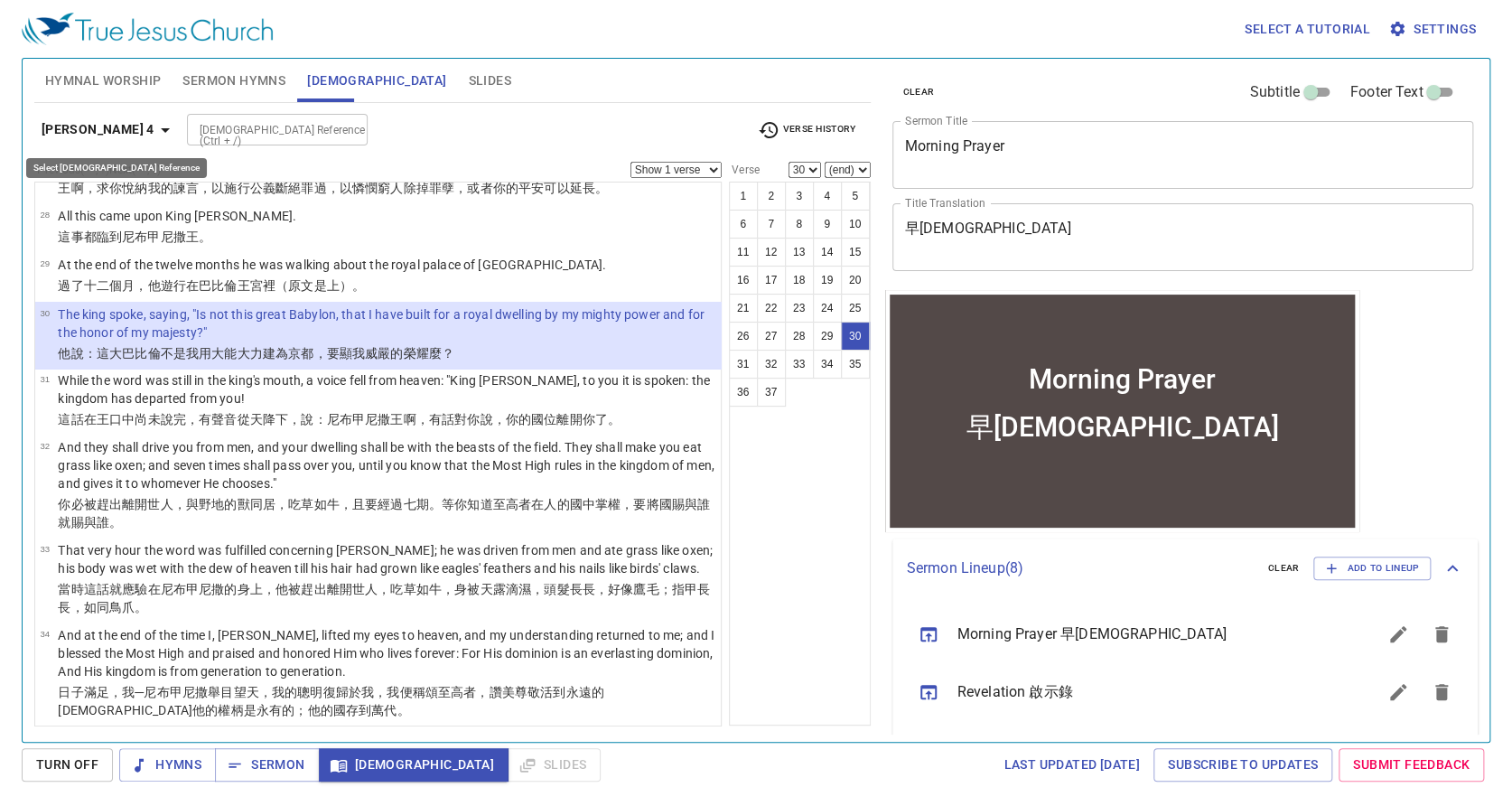
click at [154, 126] on icon "button" at bounding box center [165, 130] width 22 height 22
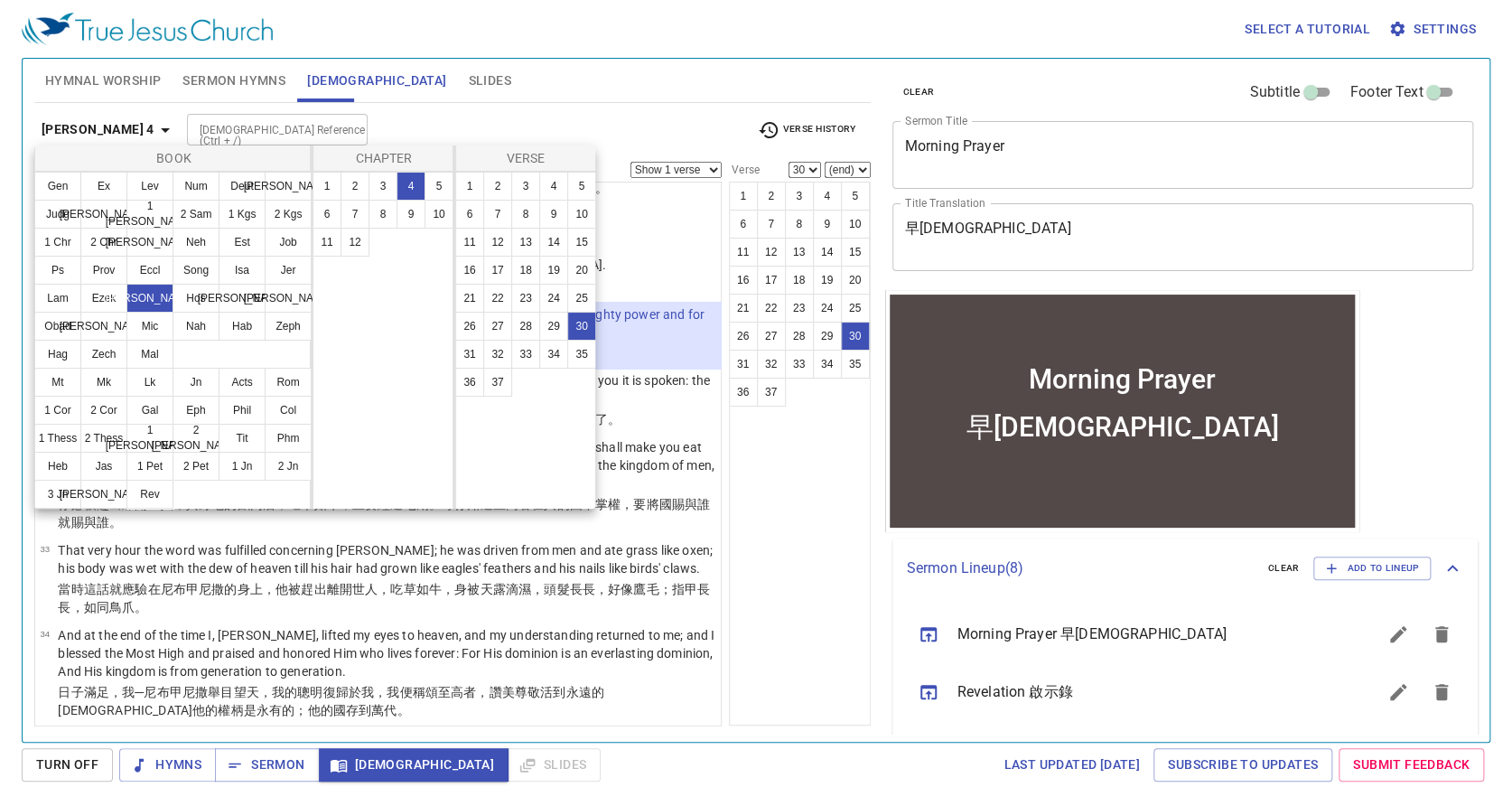
click at [409, 184] on button "4" at bounding box center [411, 186] width 29 height 29
click at [462, 358] on button "31" at bounding box center [470, 354] width 29 height 29
select select "31"
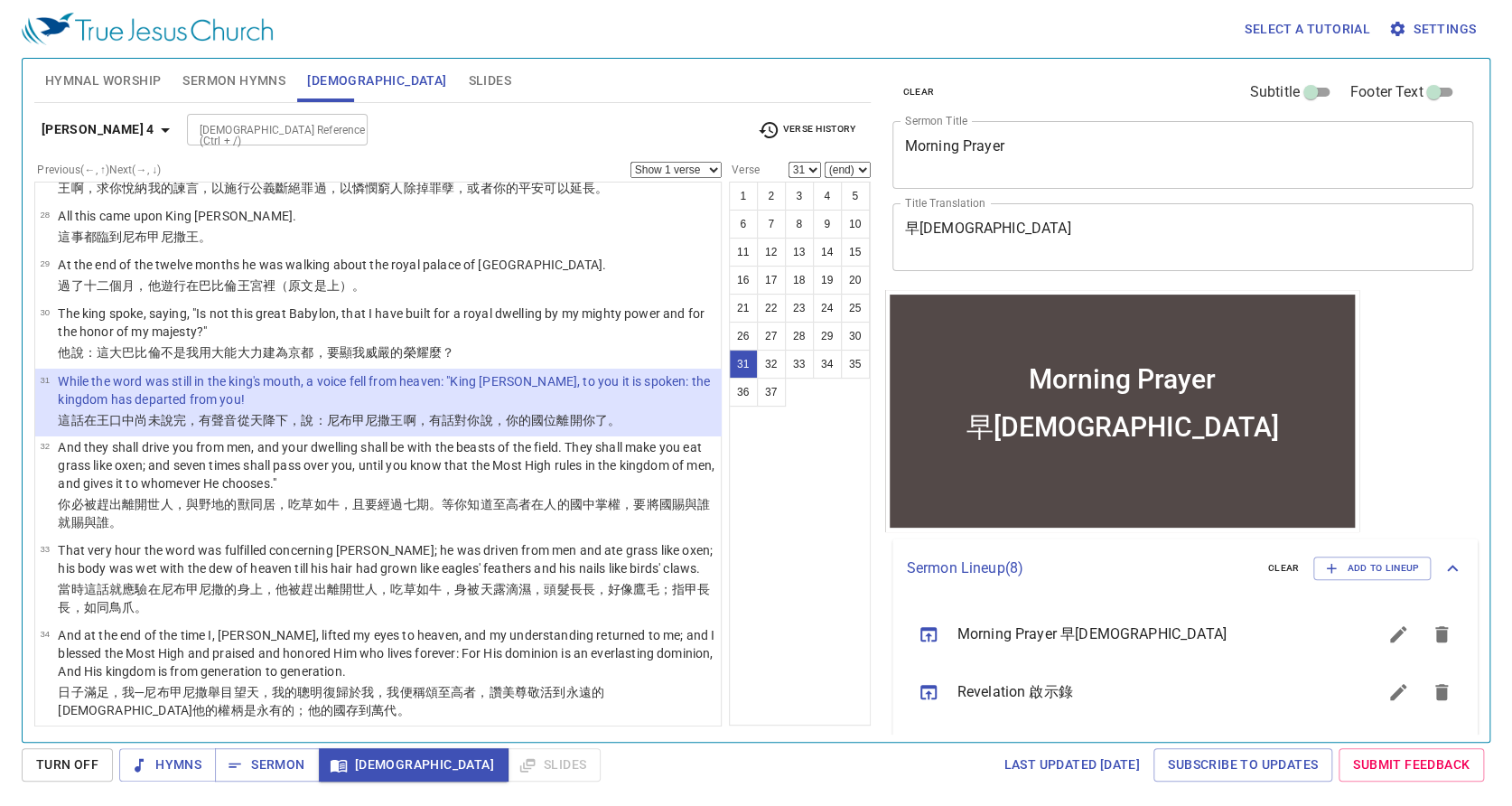
click at [777, 488] on div "1 2 3 4 5 6 7 8 9 10 11 12 13 14 15 16 17 18 19 20 21 22 23 24 25 26 27 28 29 3…" at bounding box center [800, 453] width 142 height 544
click at [715, 167] on select "Show 1 verse Show 2 verses Show 3 verses Show 4 verses Show 5 verses" at bounding box center [676, 170] width 92 height 16
click at [631, 162] on select "Show 1 verse Show 2 verses Show 3 verses Show 4 verses Show 5 verses" at bounding box center [676, 170] width 92 height 16
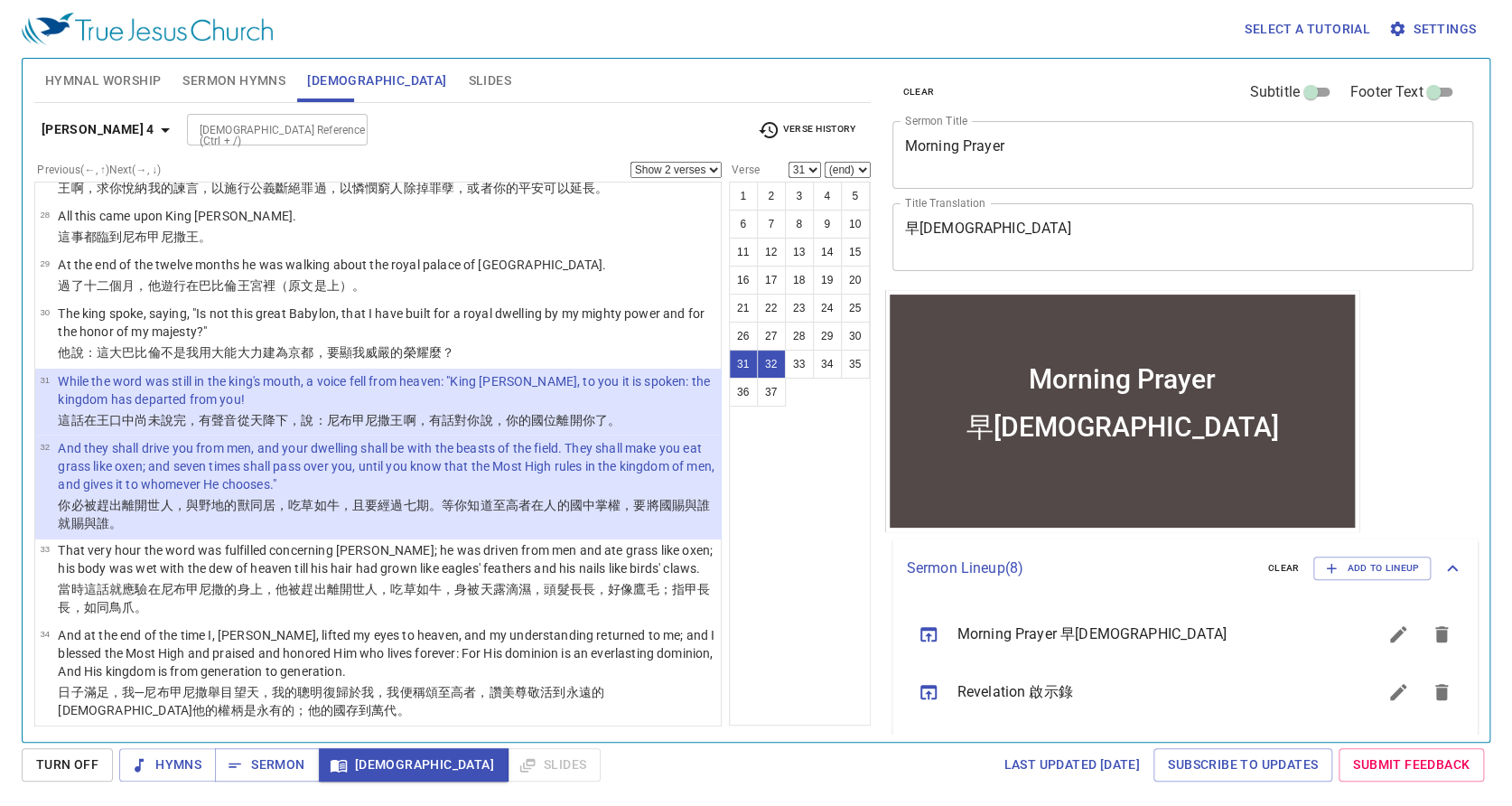
click at [712, 162] on select "Show 1 verse Show 2 verses Show 3 verses Show 4 verses Show 5 verses" at bounding box center [676, 170] width 92 height 16
select select "1"
click at [631, 162] on select "Show 1 verse Show 2 verses Show 3 verses Show 4 verses Show 5 verses" at bounding box center [676, 170] width 92 height 16
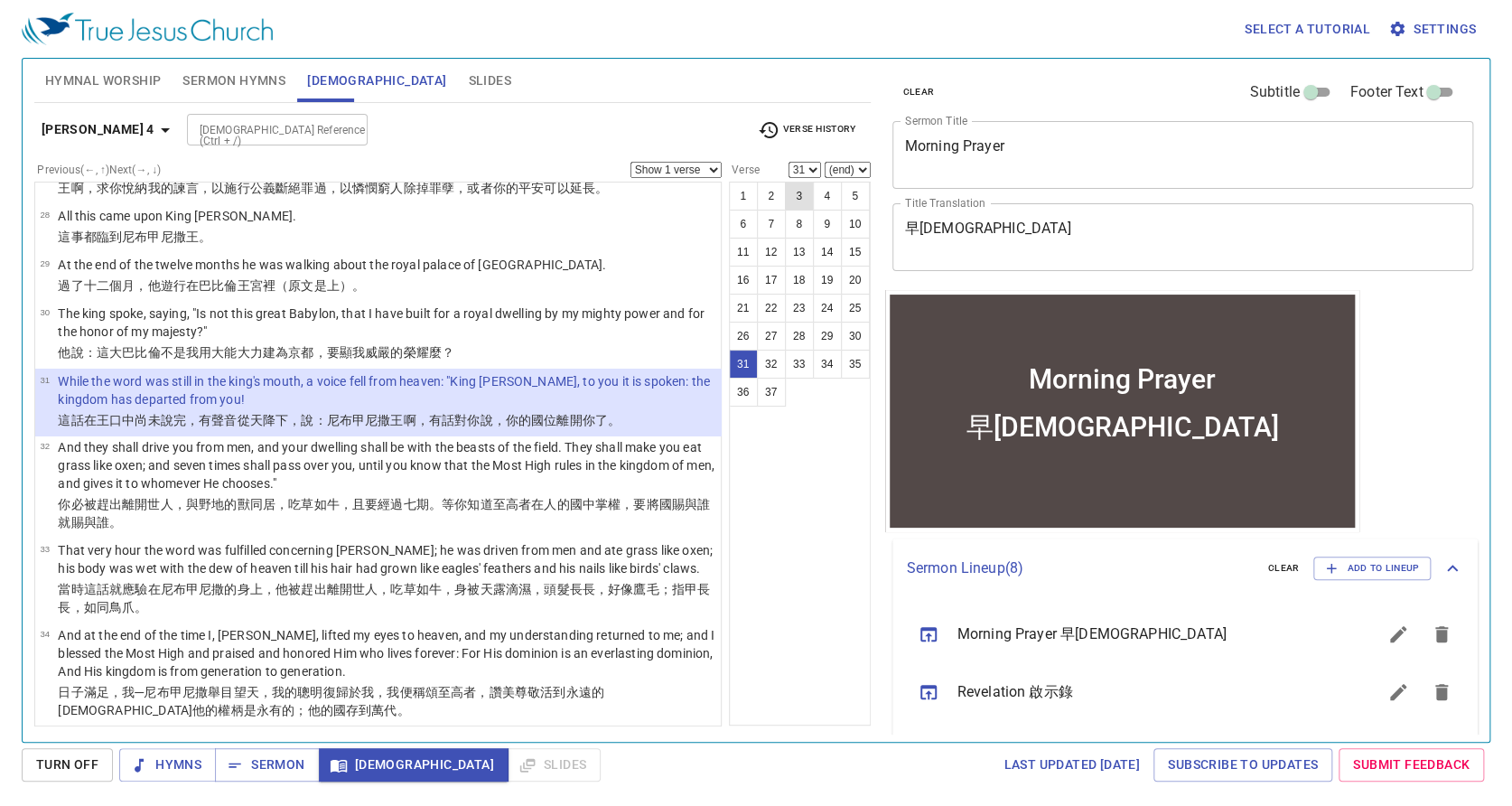
click at [799, 192] on button "3" at bounding box center [800, 196] width 29 height 29
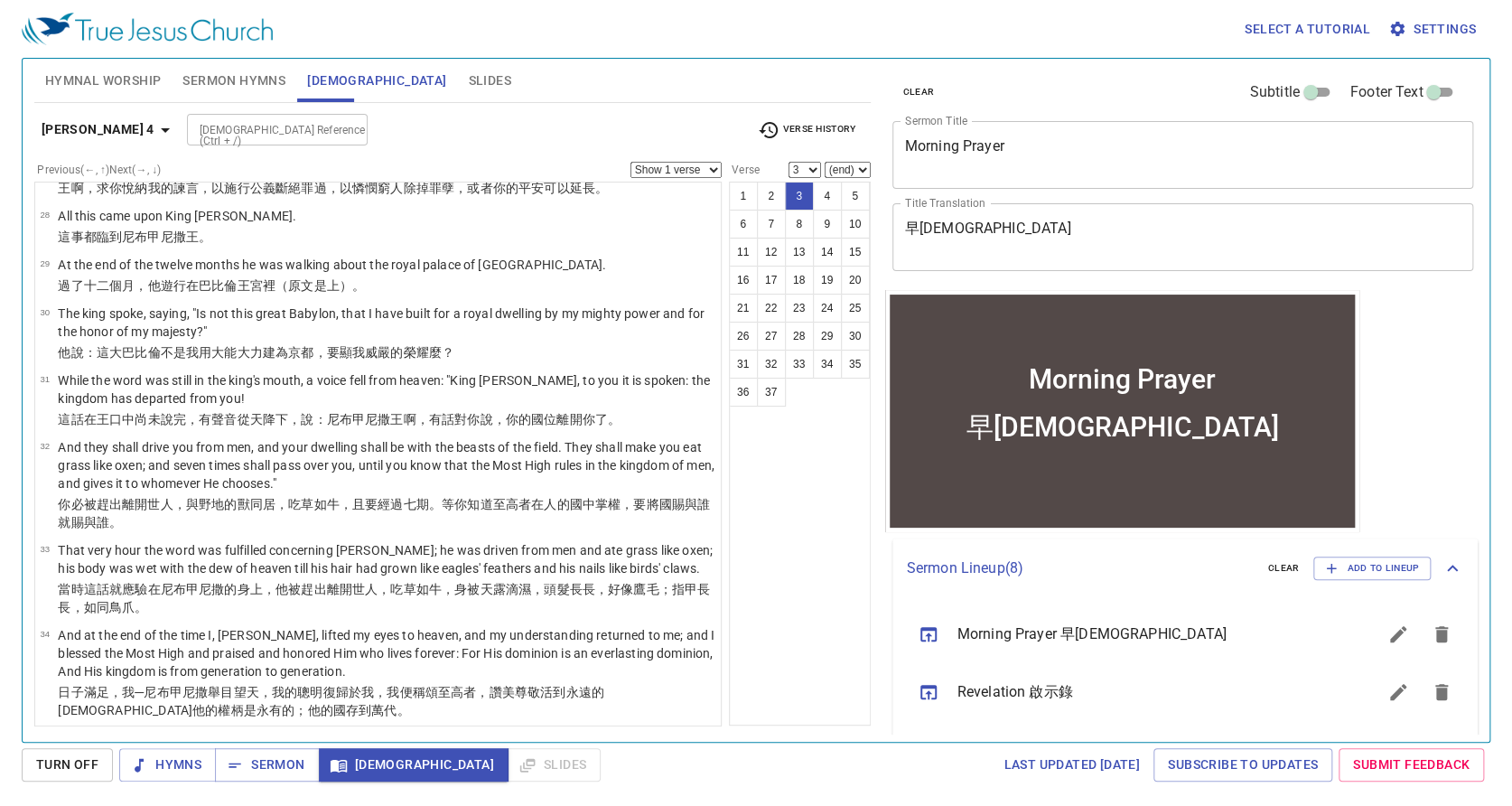
scroll to position [0, 0]
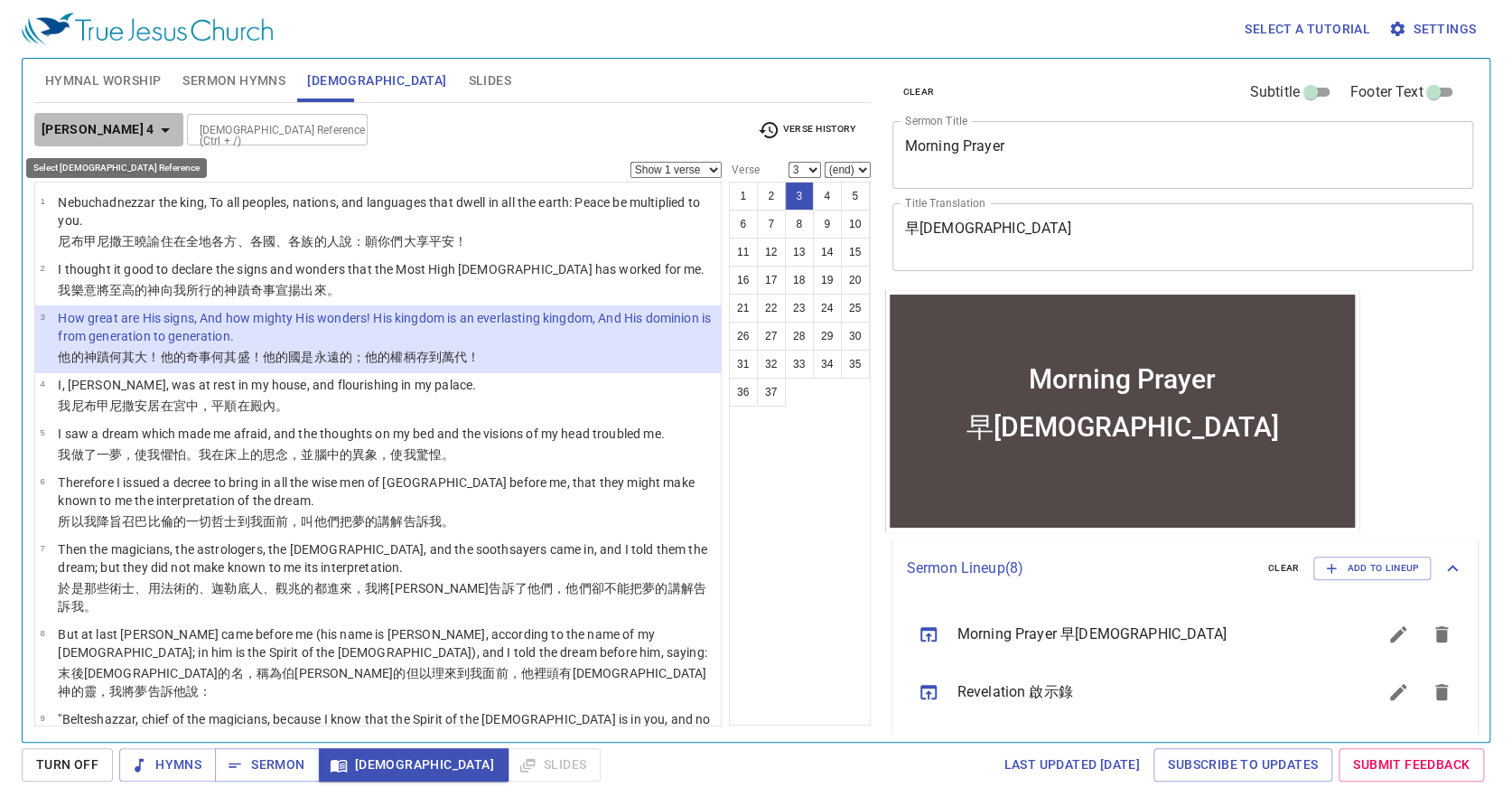
click at [154, 123] on icon "button" at bounding box center [165, 130] width 22 height 22
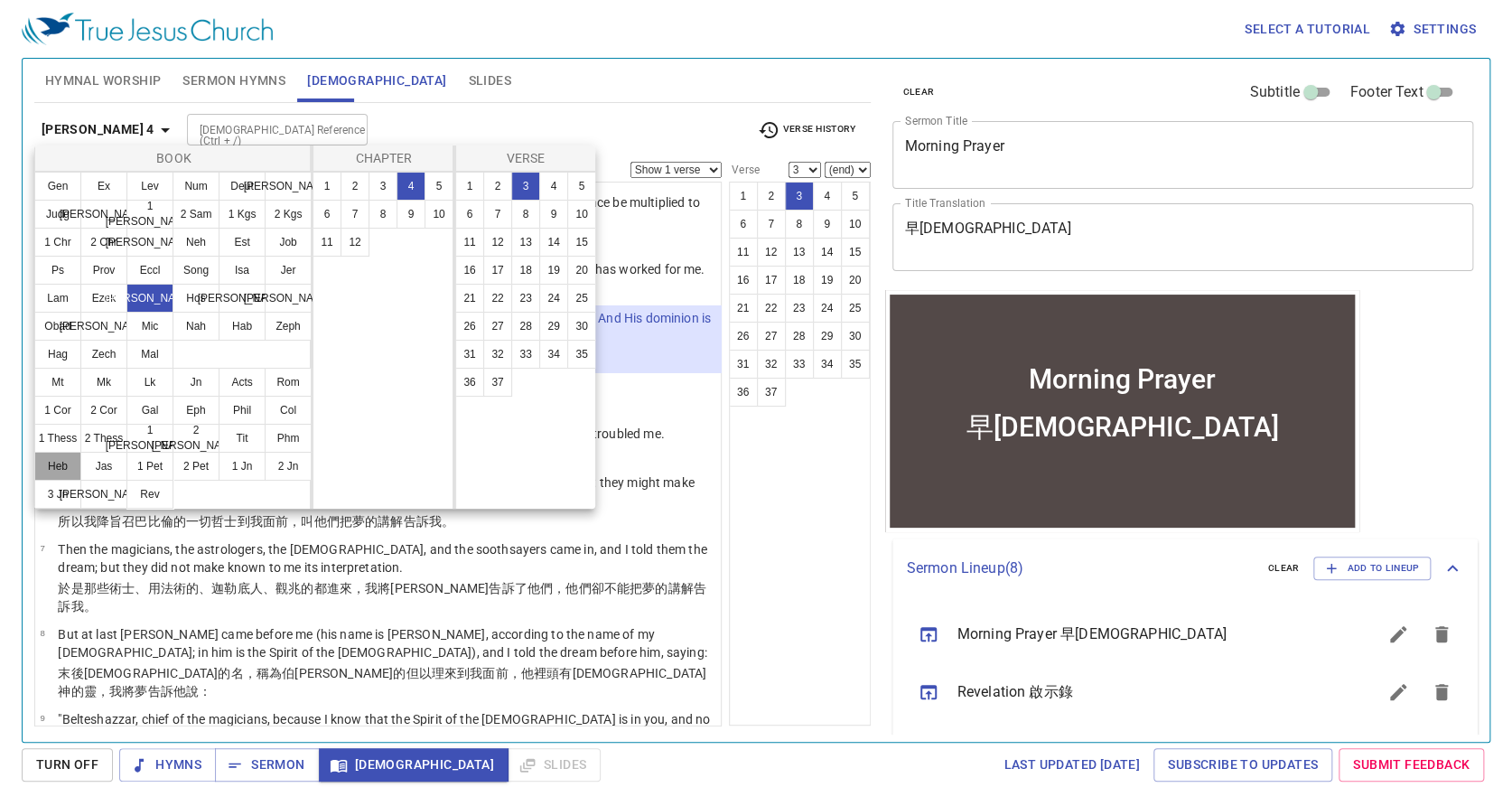
click at [53, 465] on button "Heb" at bounding box center [58, 467] width 47 height 29
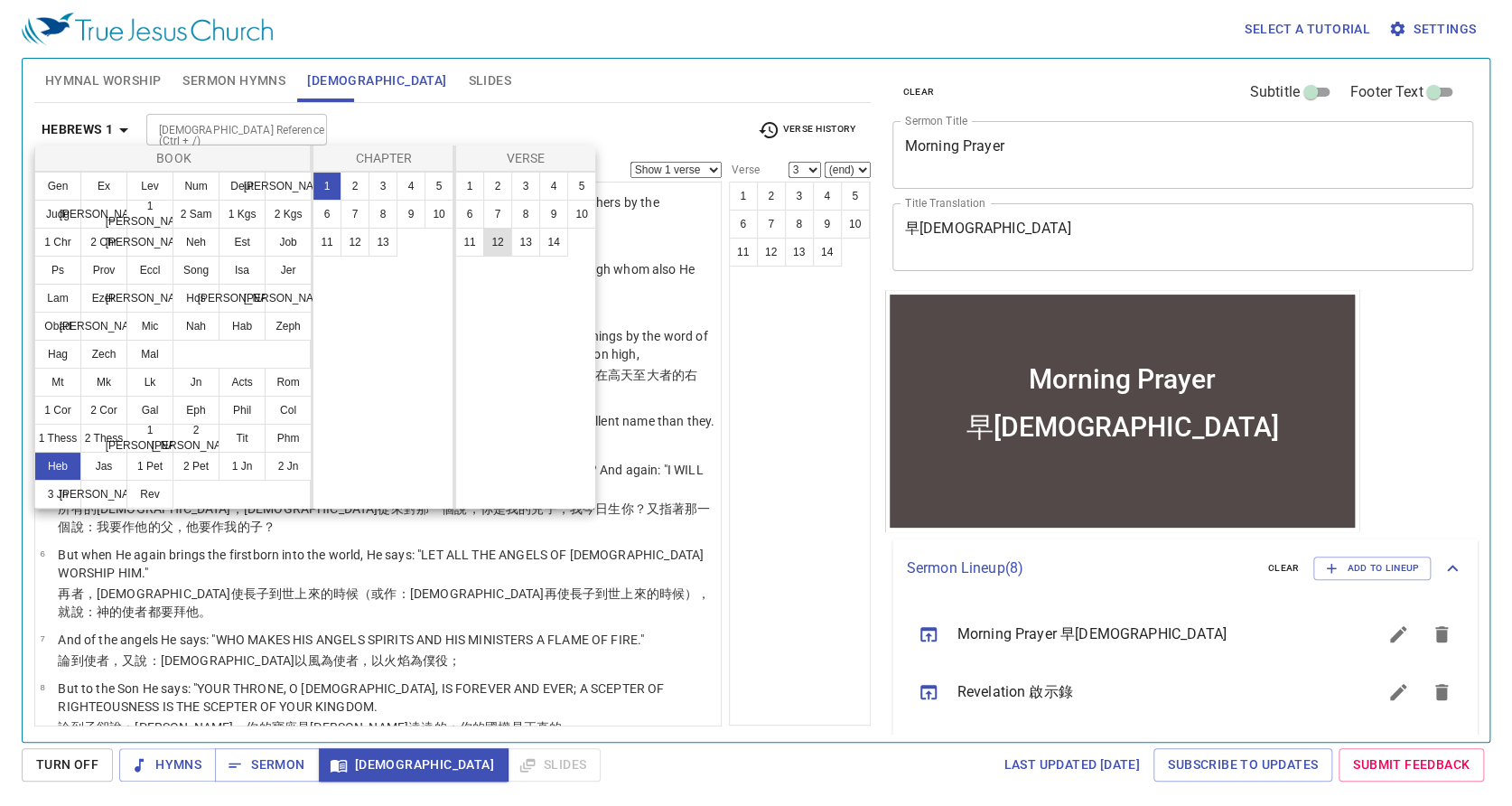
click at [496, 248] on button "12" at bounding box center [498, 242] width 29 height 29
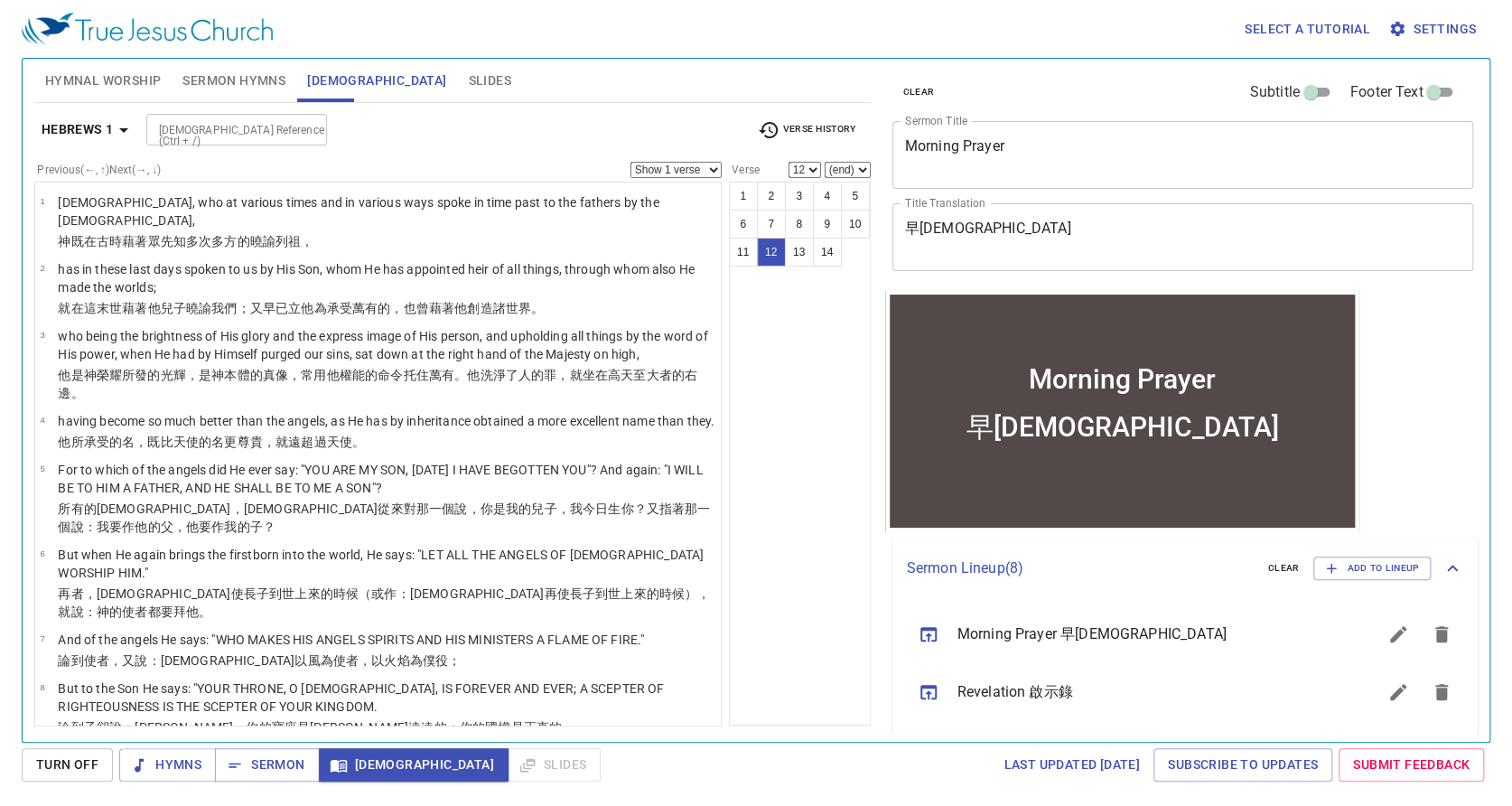
scroll to position [335, 0]
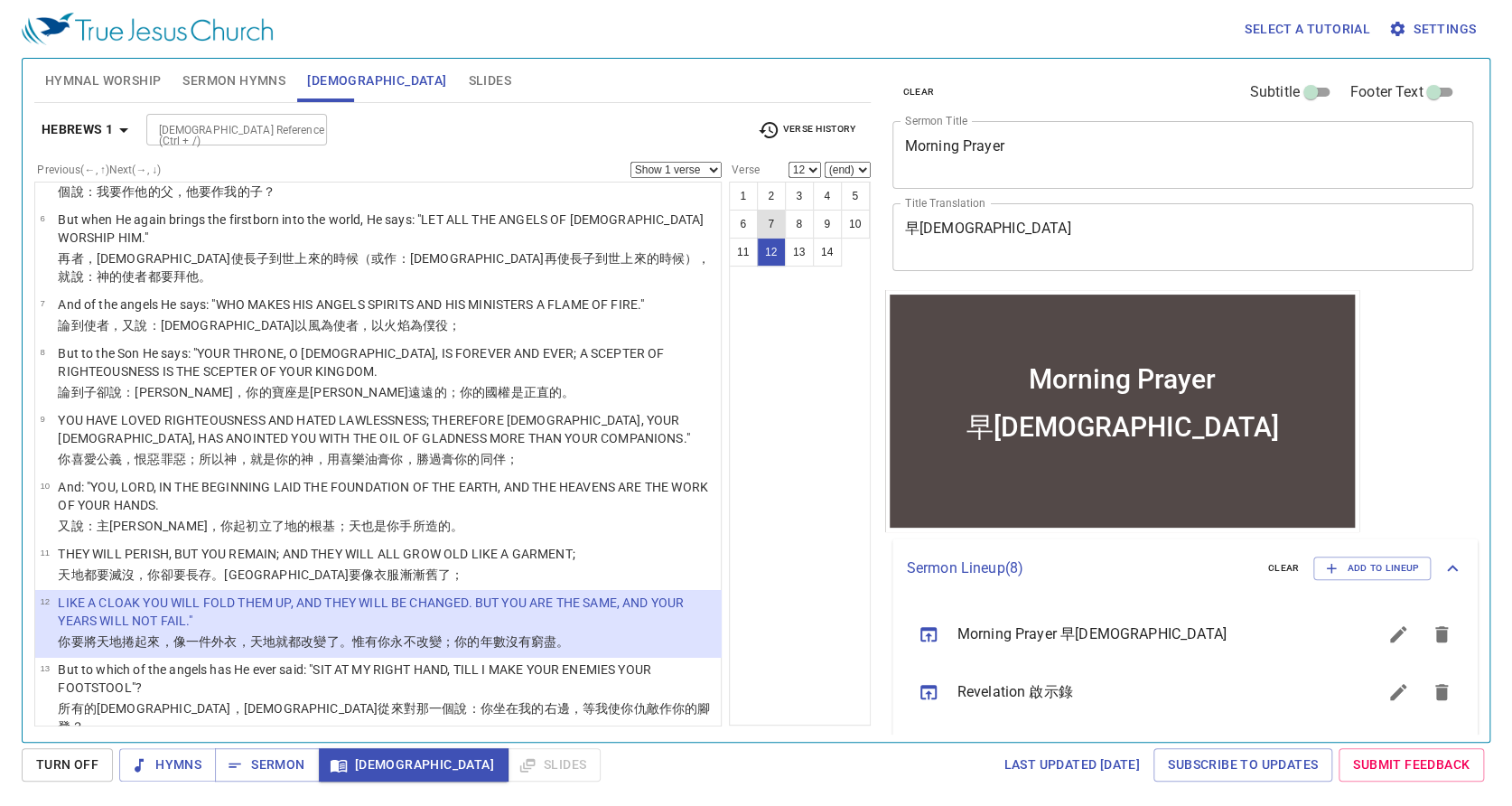
click at [773, 221] on button "7" at bounding box center [771, 224] width 29 height 29
select select "7"
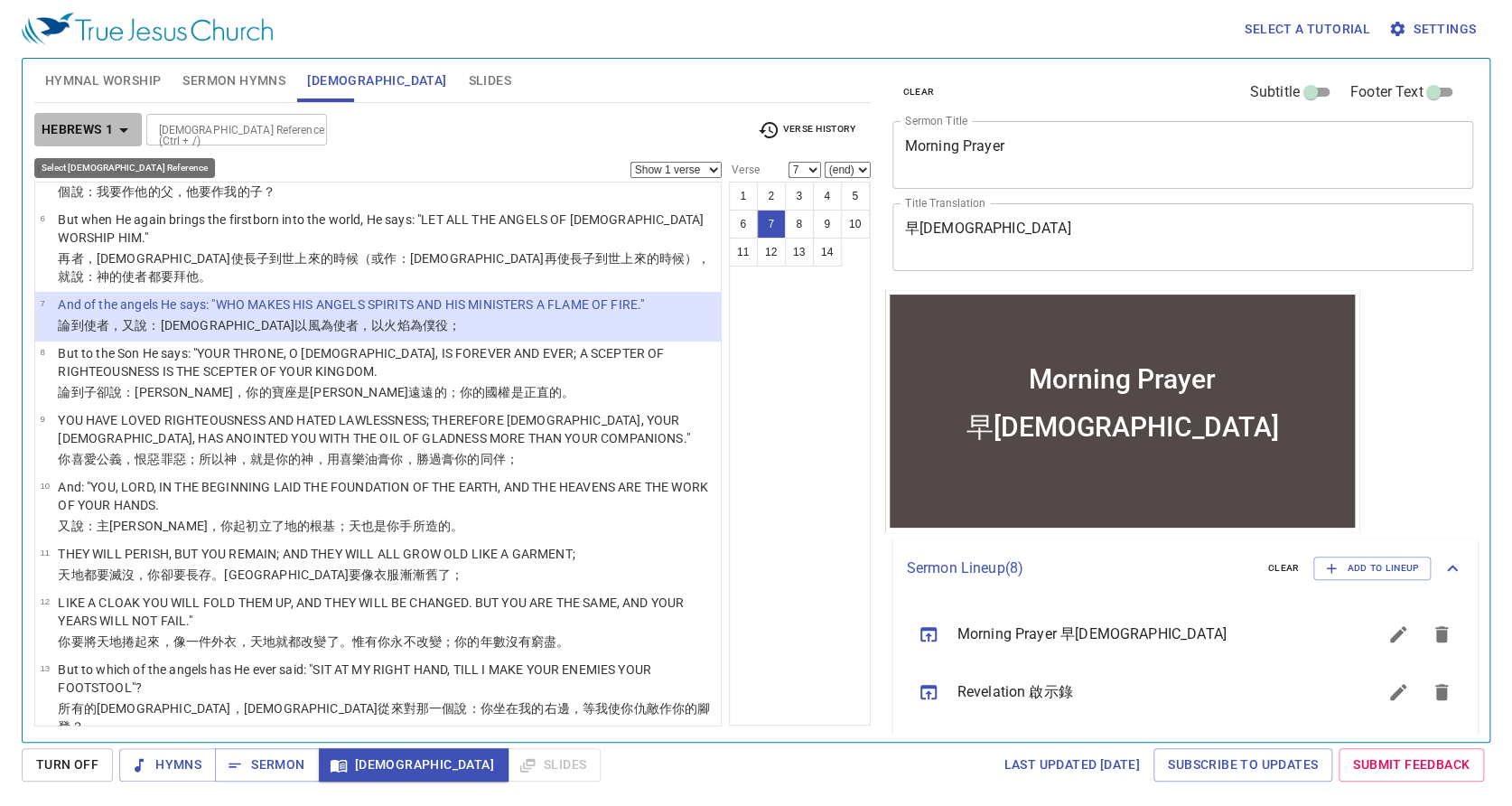
click at [123, 119] on icon "button" at bounding box center [123, 130] width 22 height 22
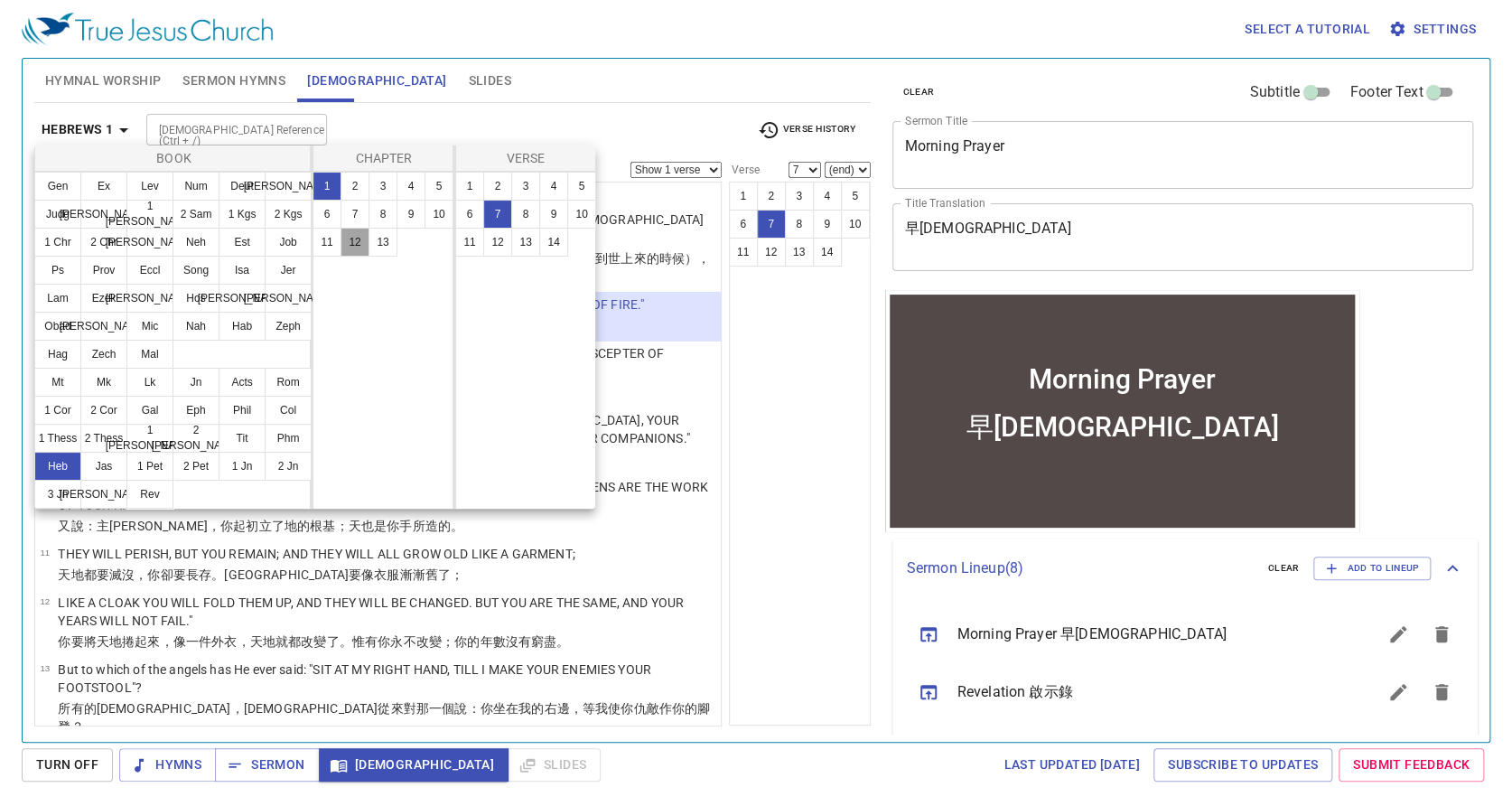
click at [352, 244] on button "12" at bounding box center [355, 242] width 29 height 29
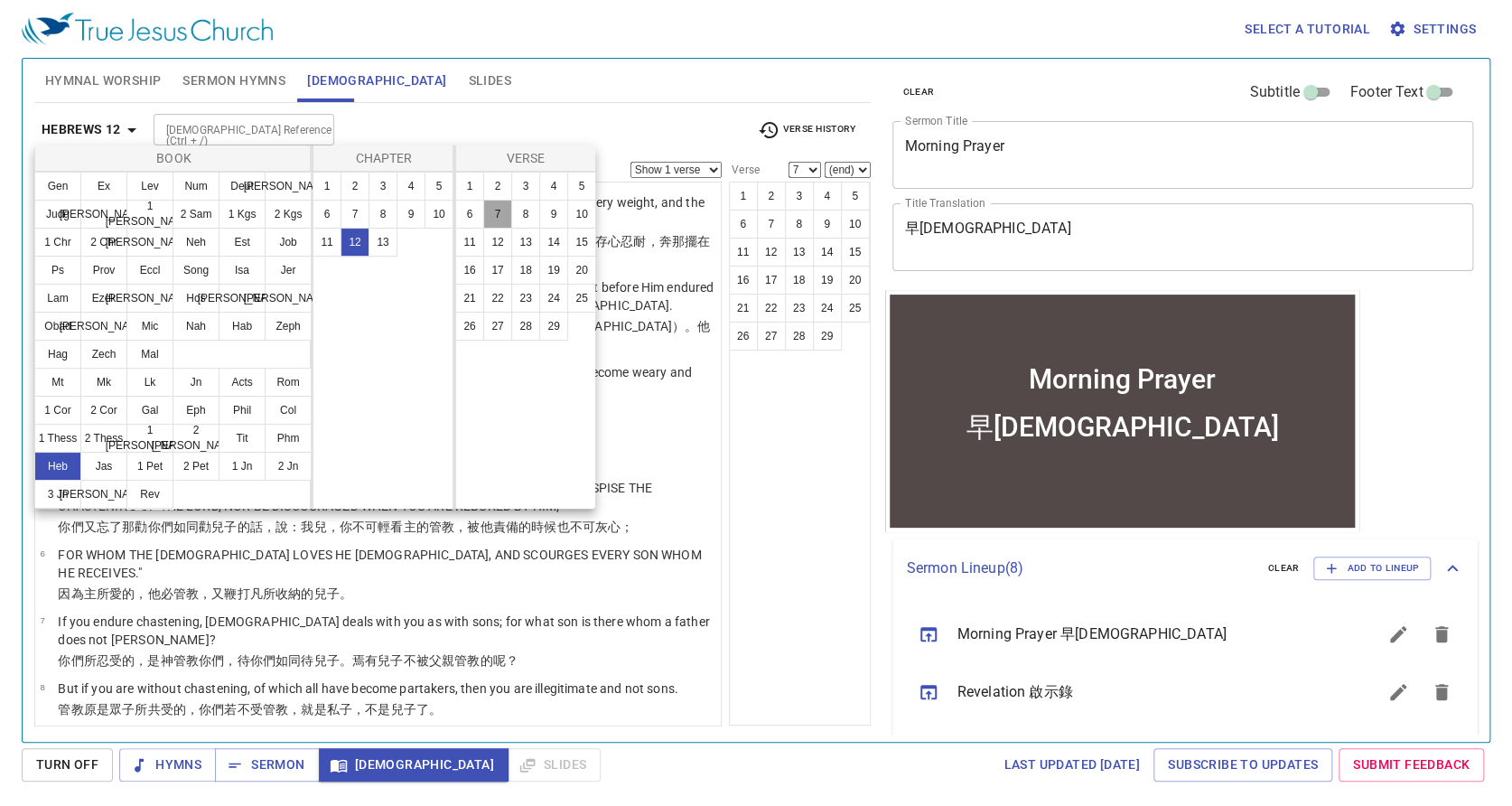
click at [498, 210] on button "7" at bounding box center [498, 214] width 29 height 29
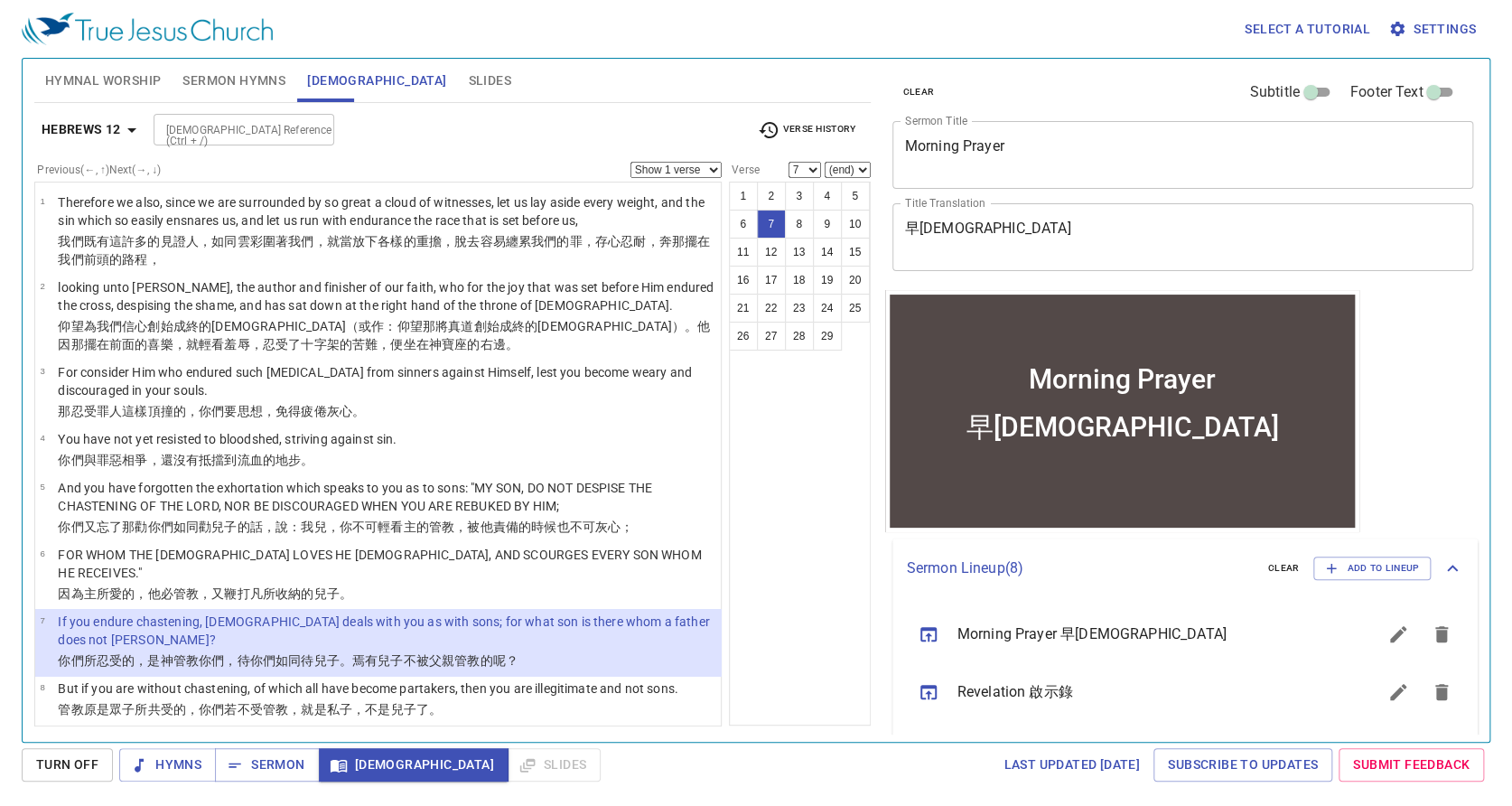
drag, startPoint x: 711, startPoint y: 164, endPoint x: 708, endPoint y: 205, distance: 41.1
click at [708, 205] on div "Previous (←, ↑) Next (→, ↓) Show 1 verse Show 2 verses Show 3 verses Show 4 ver…" at bounding box center [378, 434] width 688 height 545
select select "3"
click at [631, 162] on select "Show 1 verse Show 2 verses Show 3 verses Show 4 verses Show 5 verses" at bounding box center [676, 170] width 92 height 16
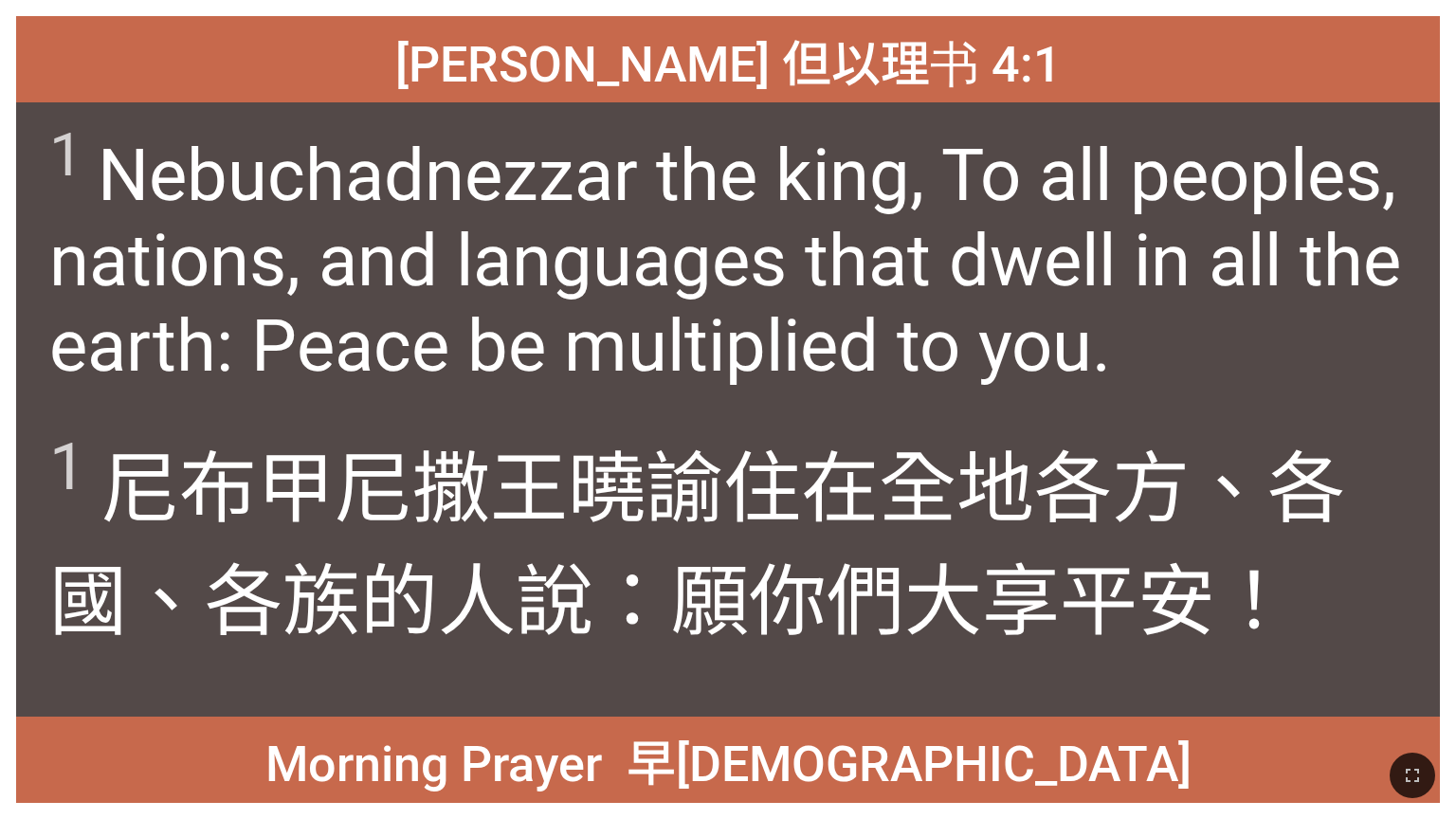
click at [150, 13] on div "[PERSON_NAME] 但以理书 4:1 [PERSON_NAME] 但以理书 4:1 1 Nebuchadnezzar the [PERSON_NAME…" at bounding box center [728, 410] width 1456 height 819
click at [326, 89] on div "[PERSON_NAME] 但以理书 4:1" at bounding box center [728, 59] width 1424 height 87
click at [606, 349] on span "1 Nebuchadnezzar the king, To all peoples, nations, and languages that dwell in…" at bounding box center [728, 253] width 1358 height 270
click at [606, 484] on icon "button" at bounding box center [1412, 775] width 23 height 23
